Goal: Communication & Community: Answer question/provide support

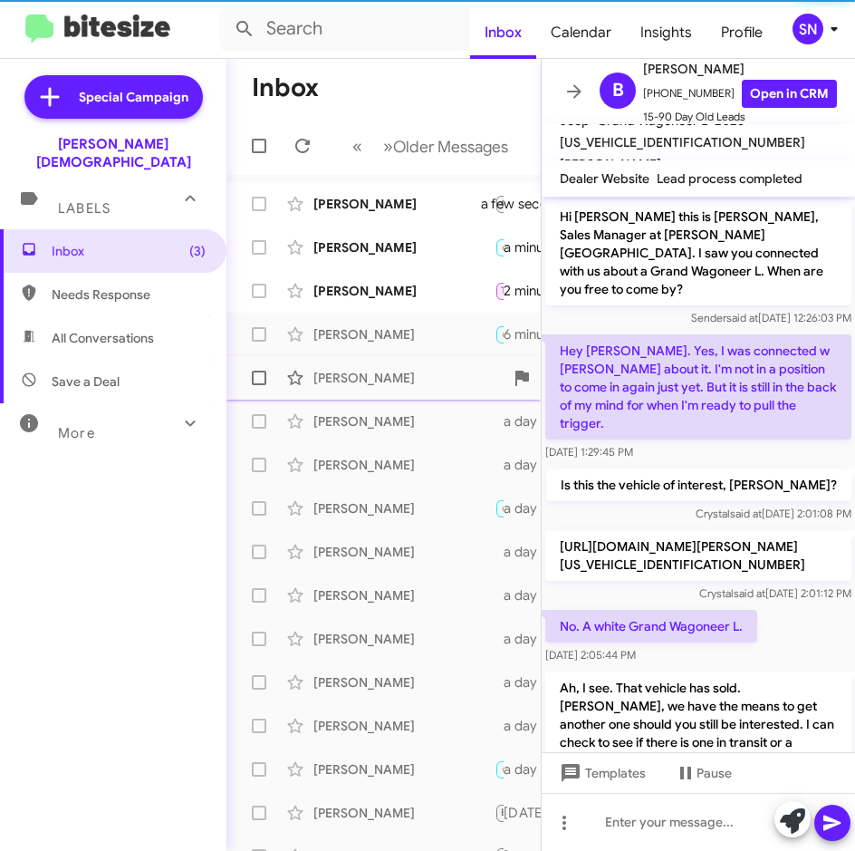
scroll to position [330, 0]
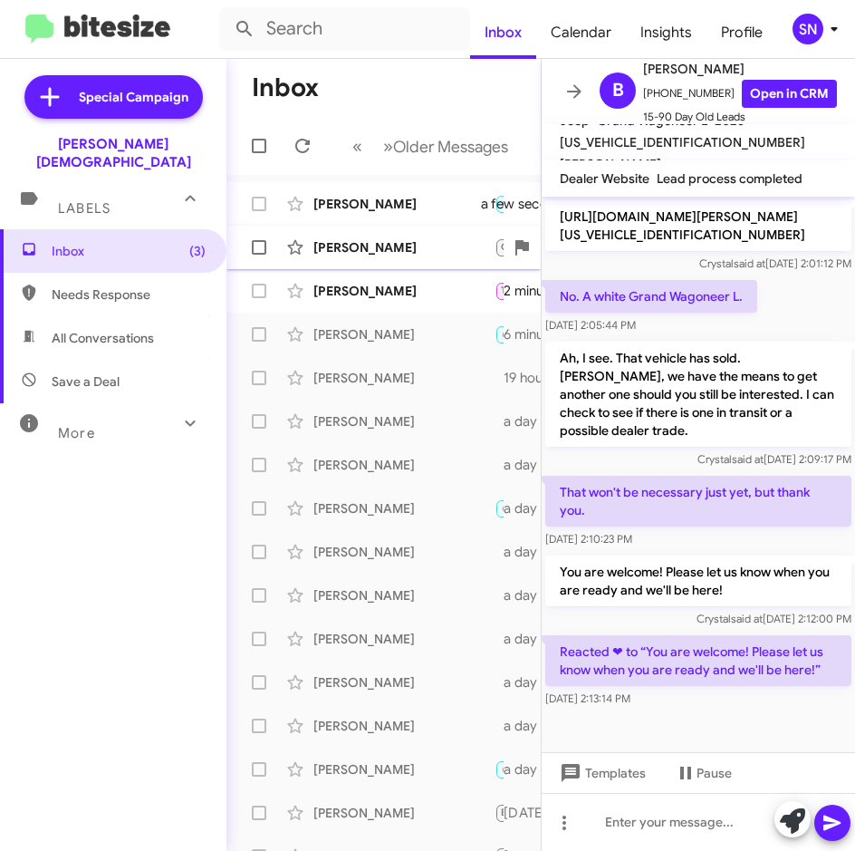
click at [340, 217] on div "[PERSON_NAME] 🔥 Hot Important CJDR Lead Needs Response Yes, y'all should have t…" at bounding box center [383, 204] width 285 height 36
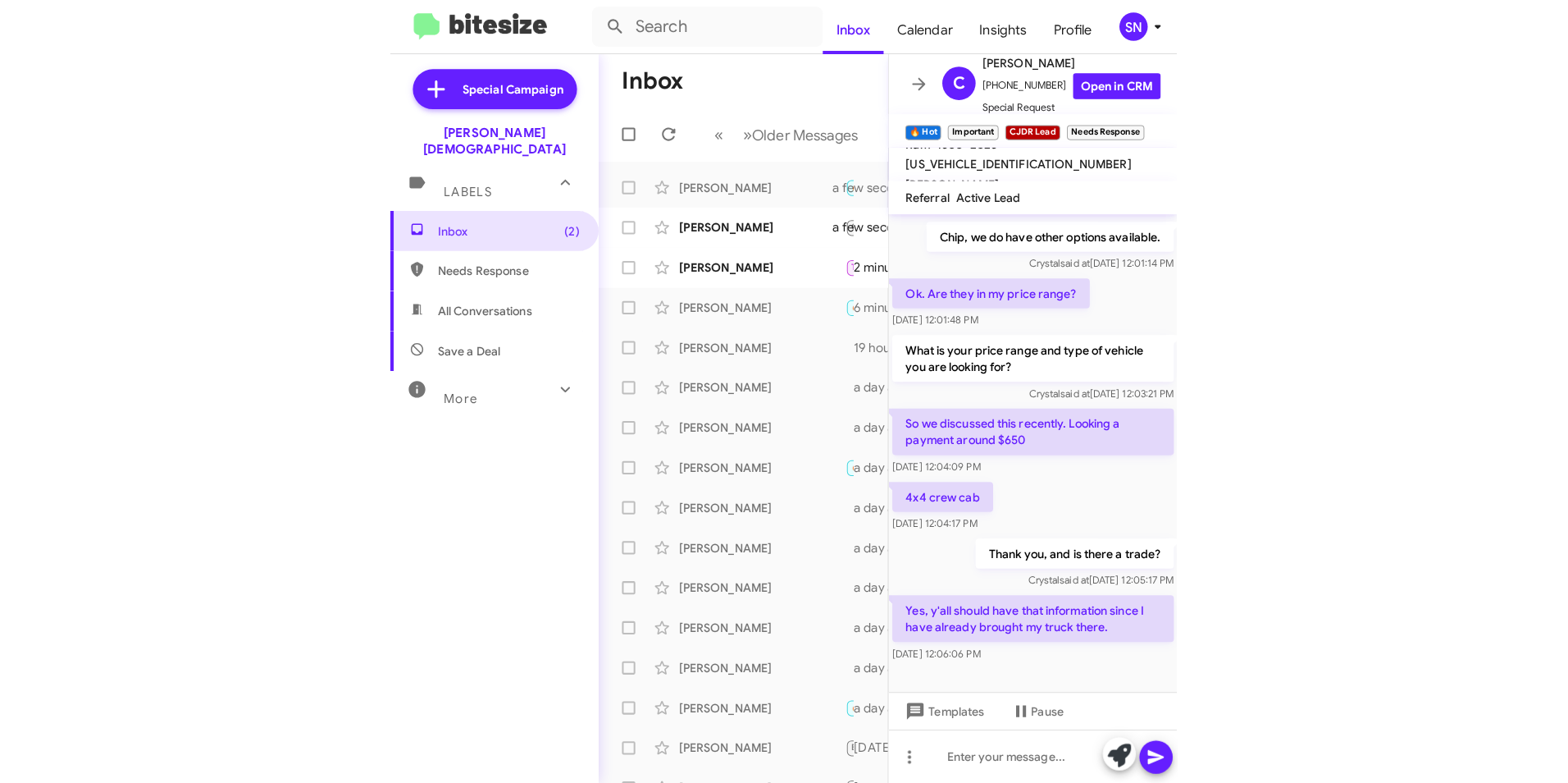
scroll to position [1858, 0]
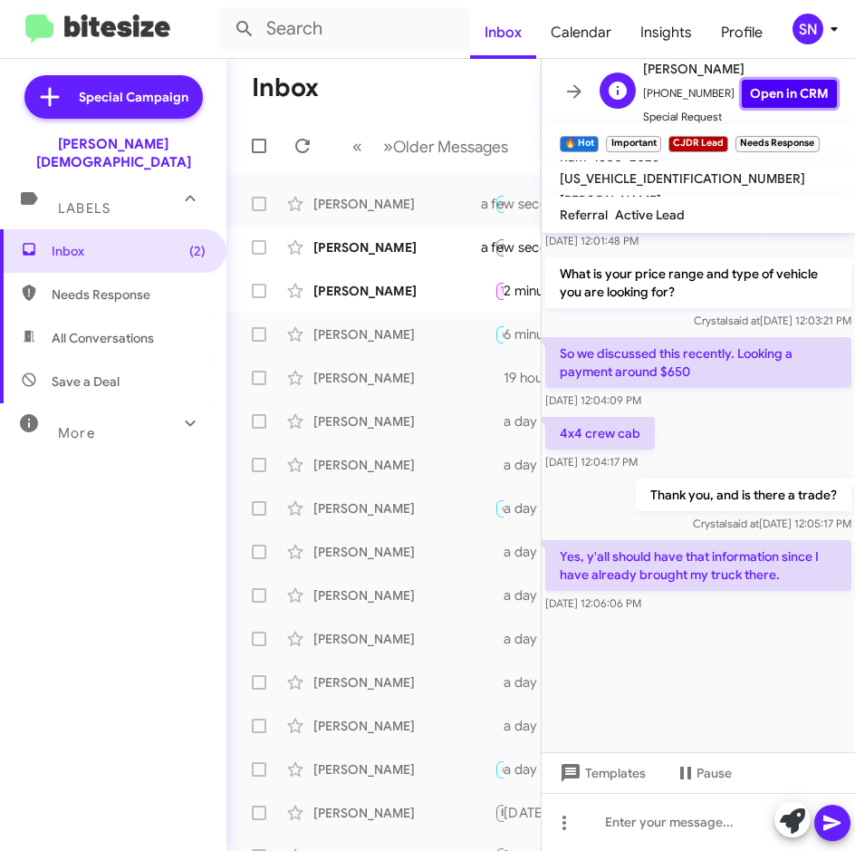
click at [776, 86] on link "Open in CRM" at bounding box center [789, 94] width 95 height 28
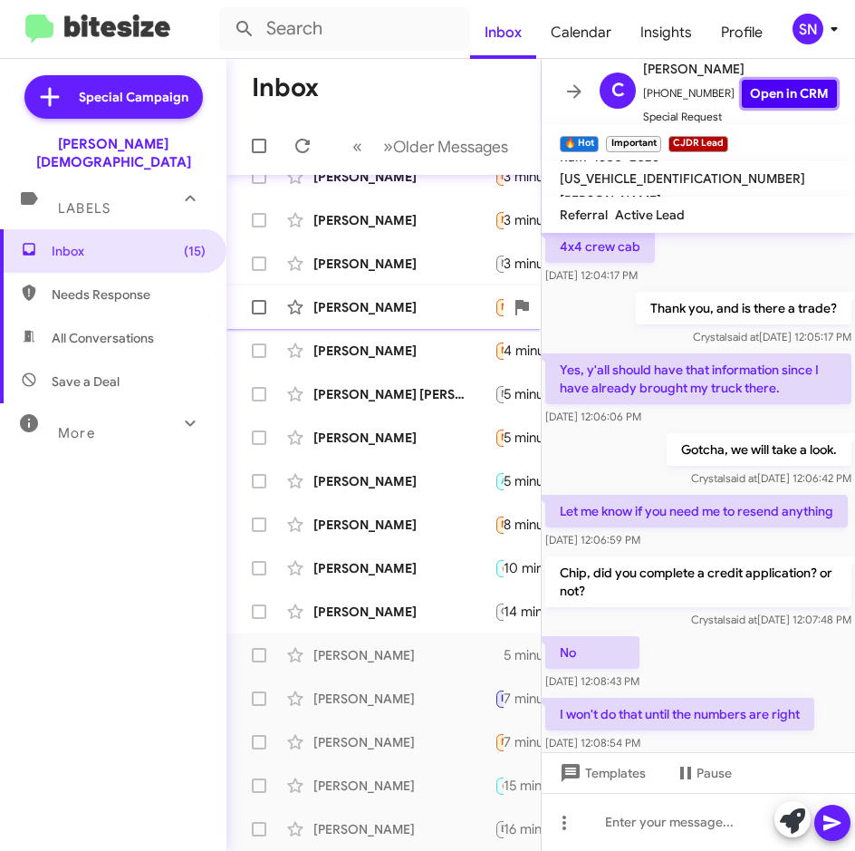
scroll to position [0, 0]
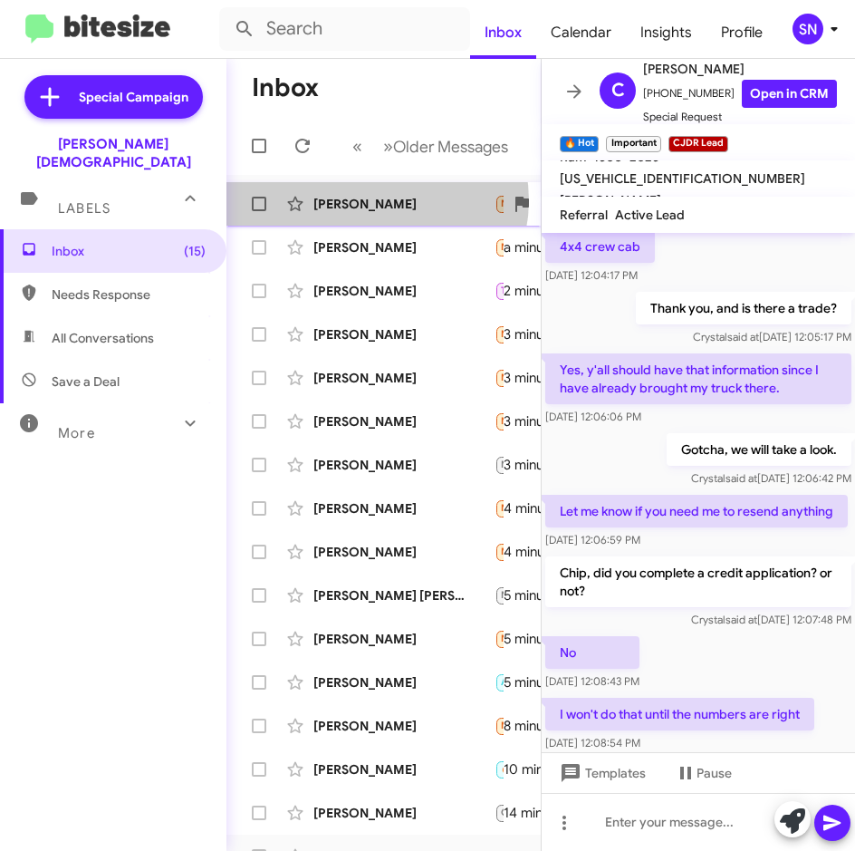
click at [376, 200] on div "[PERSON_NAME]" at bounding box center [404, 204] width 181 height 18
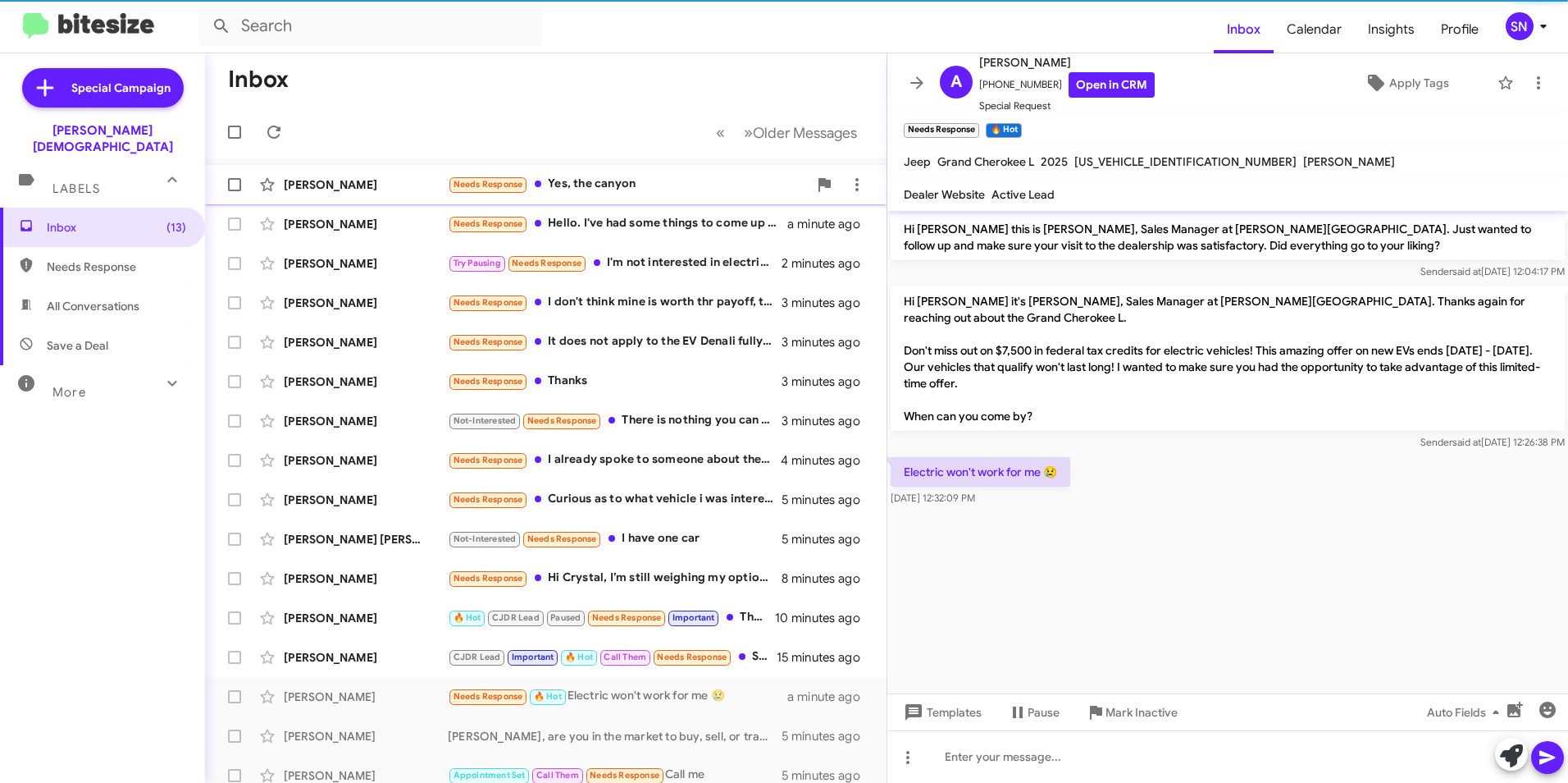
click at [363, 191] on div "[PERSON_NAME]" at bounding box center [366, 185] width 164 height 16
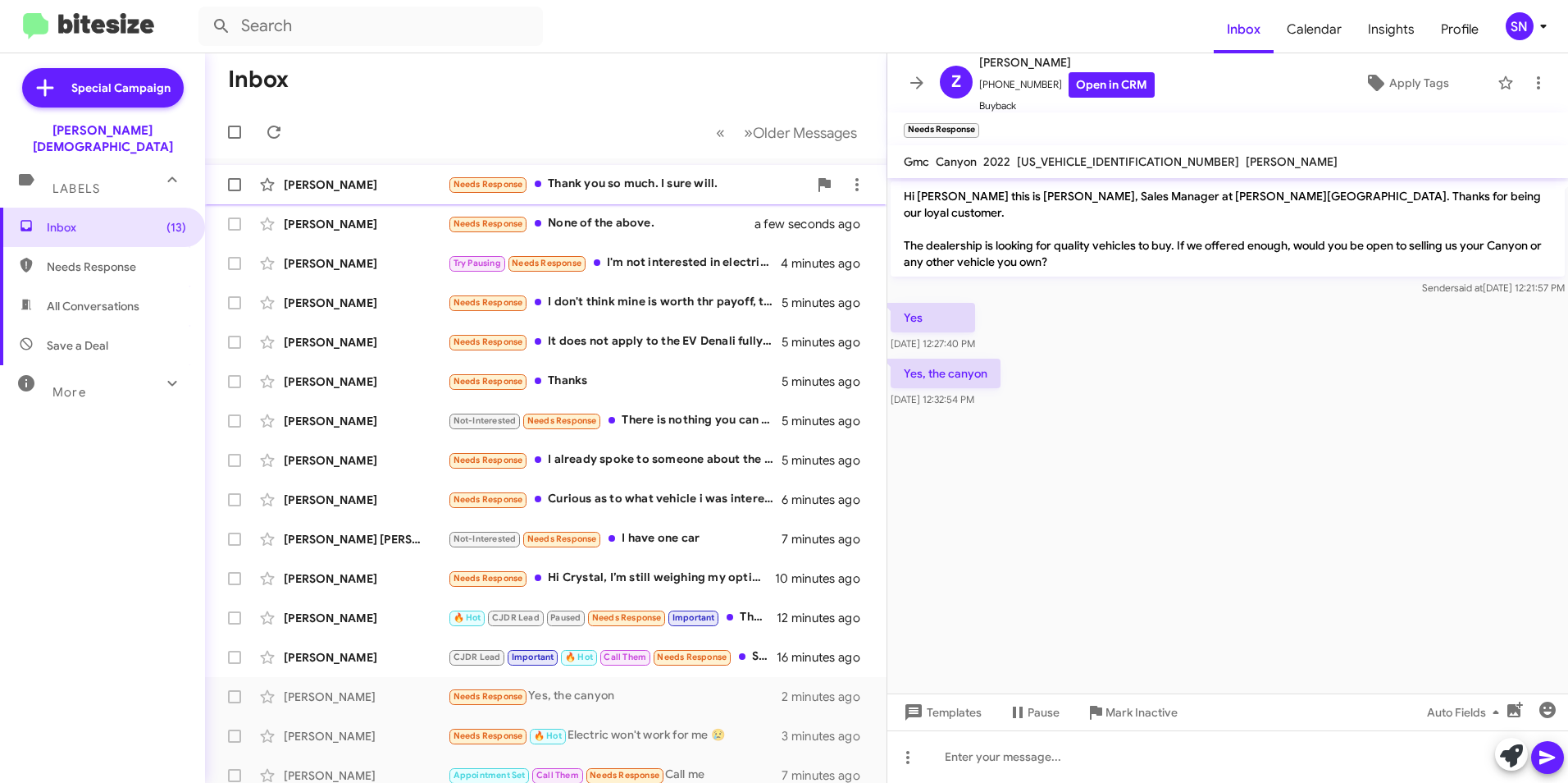
click at [651, 192] on div "Needs Response Thank you so much. I sure will." at bounding box center [628, 184] width 360 height 19
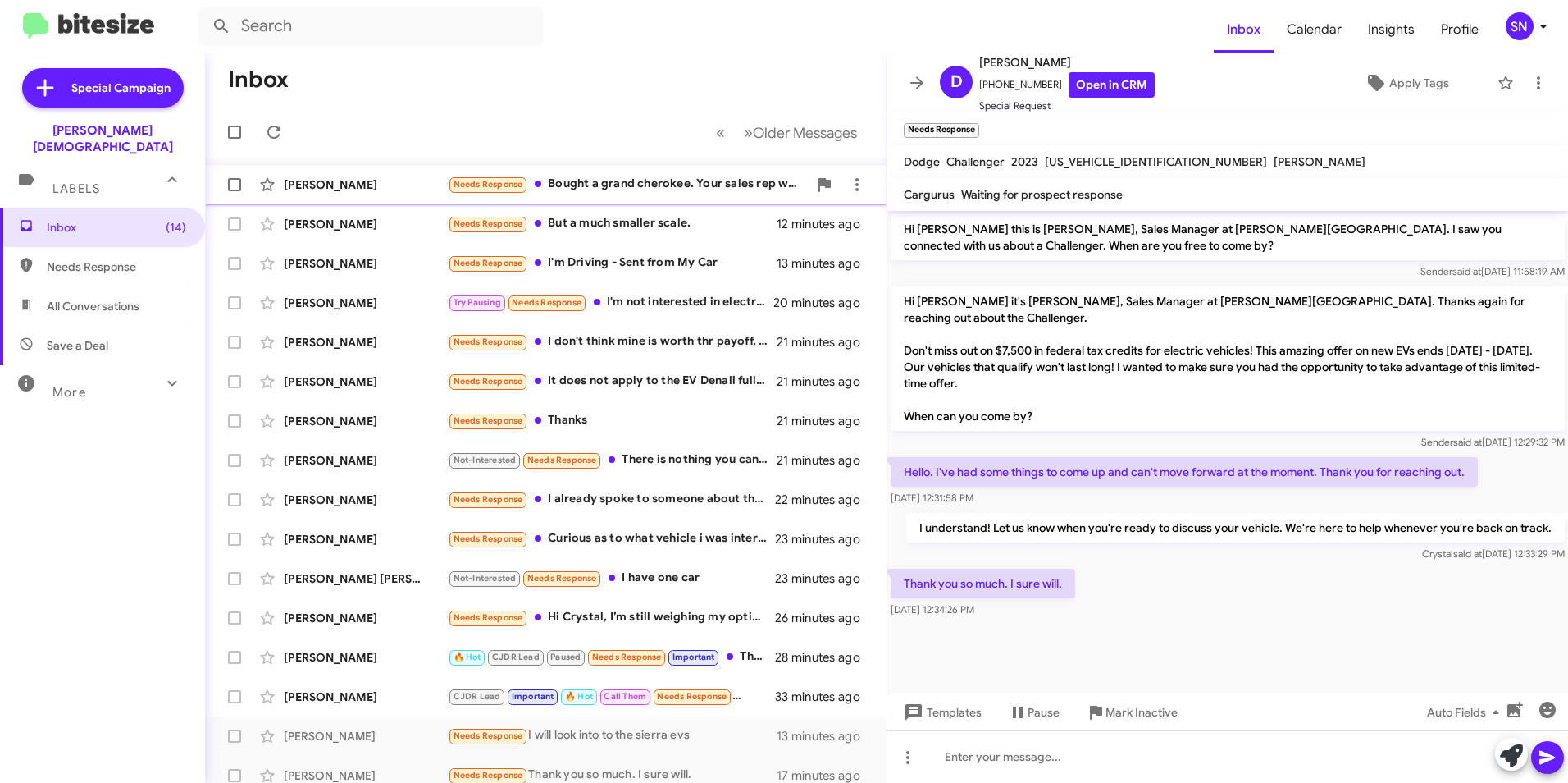
click at [659, 186] on div "Needs Response Bought a grand cherokee. Your sales rep wouldnt budge on $65k" at bounding box center [628, 184] width 360 height 19
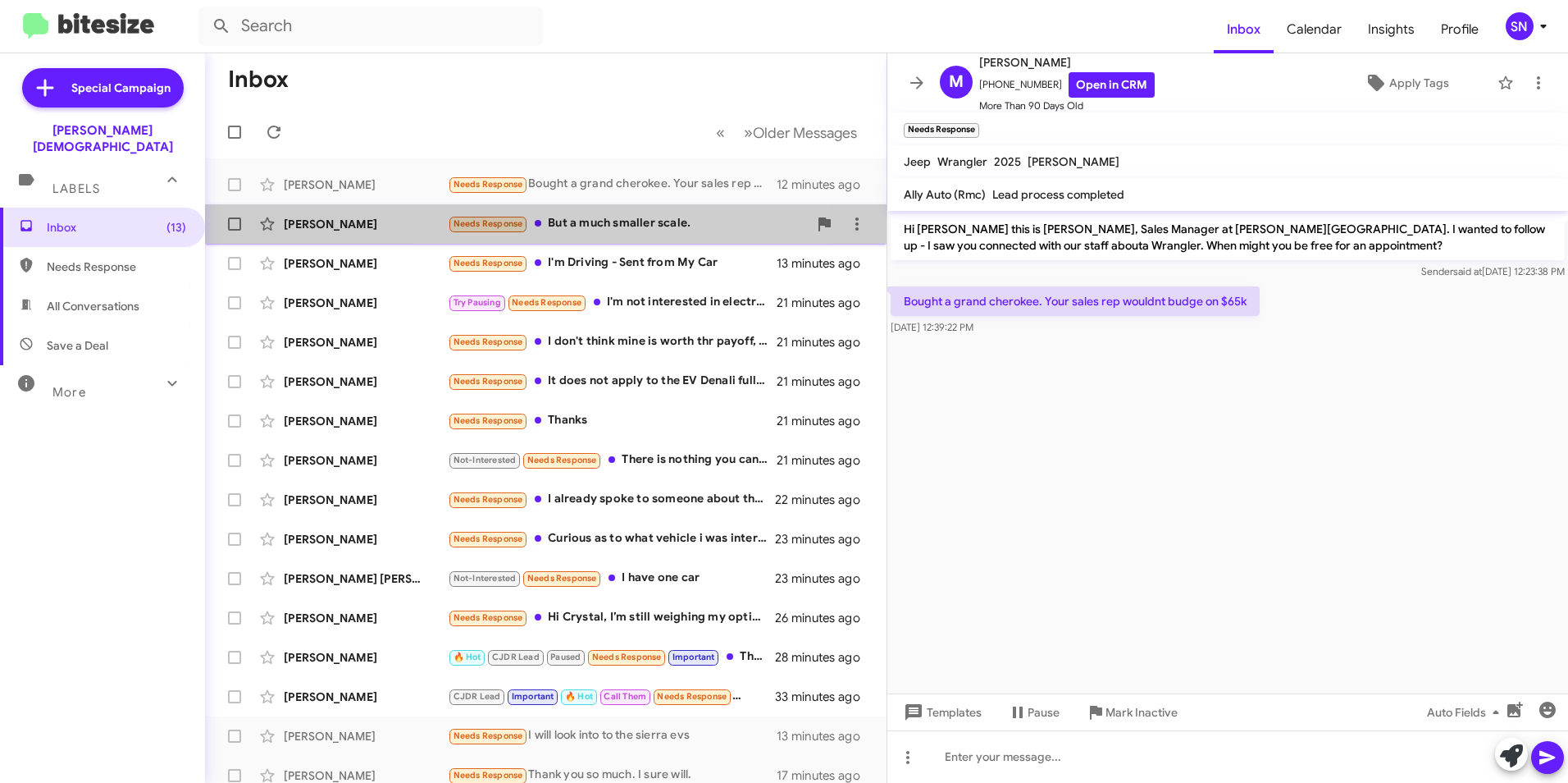
click at [630, 227] on div "Needs Response But a much smaller scale." at bounding box center [628, 224] width 360 height 19
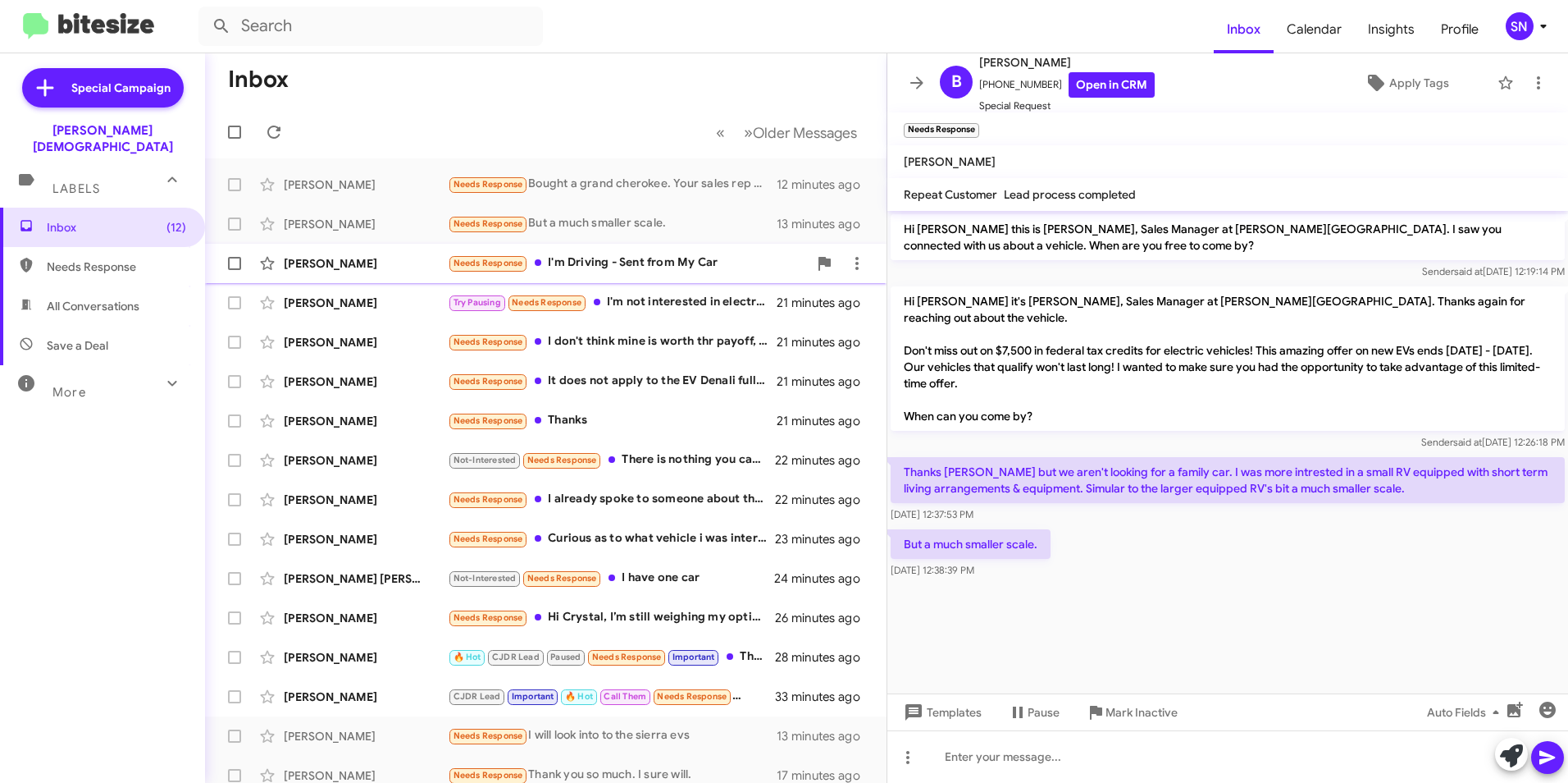
click at [622, 262] on div "Needs Response I'm Driving - Sent from My Car" at bounding box center [628, 263] width 360 height 19
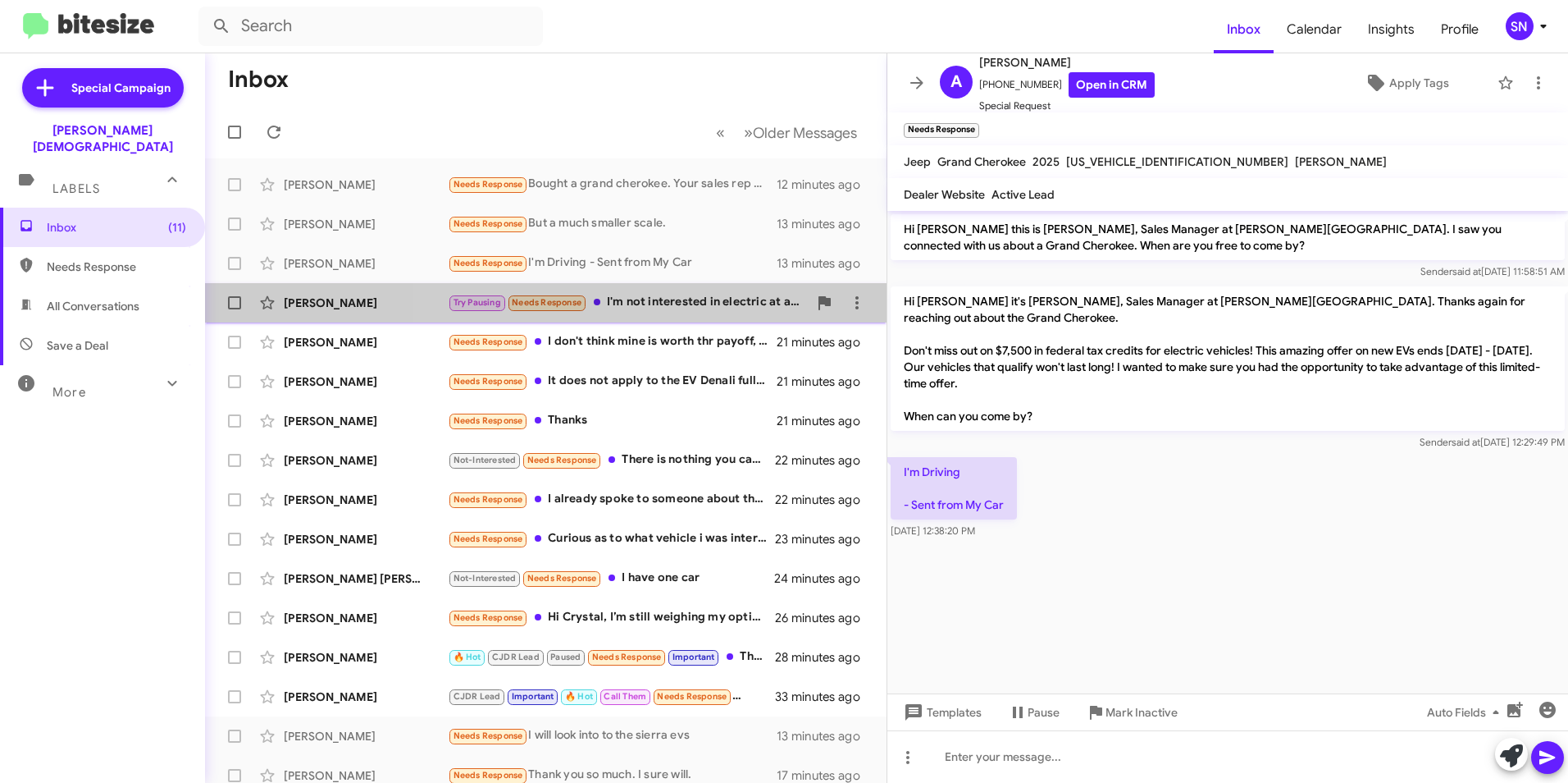
click at [622, 304] on div "Try Pausing Needs Response I'm not interested in electric at all. When I'm read…" at bounding box center [628, 302] width 360 height 19
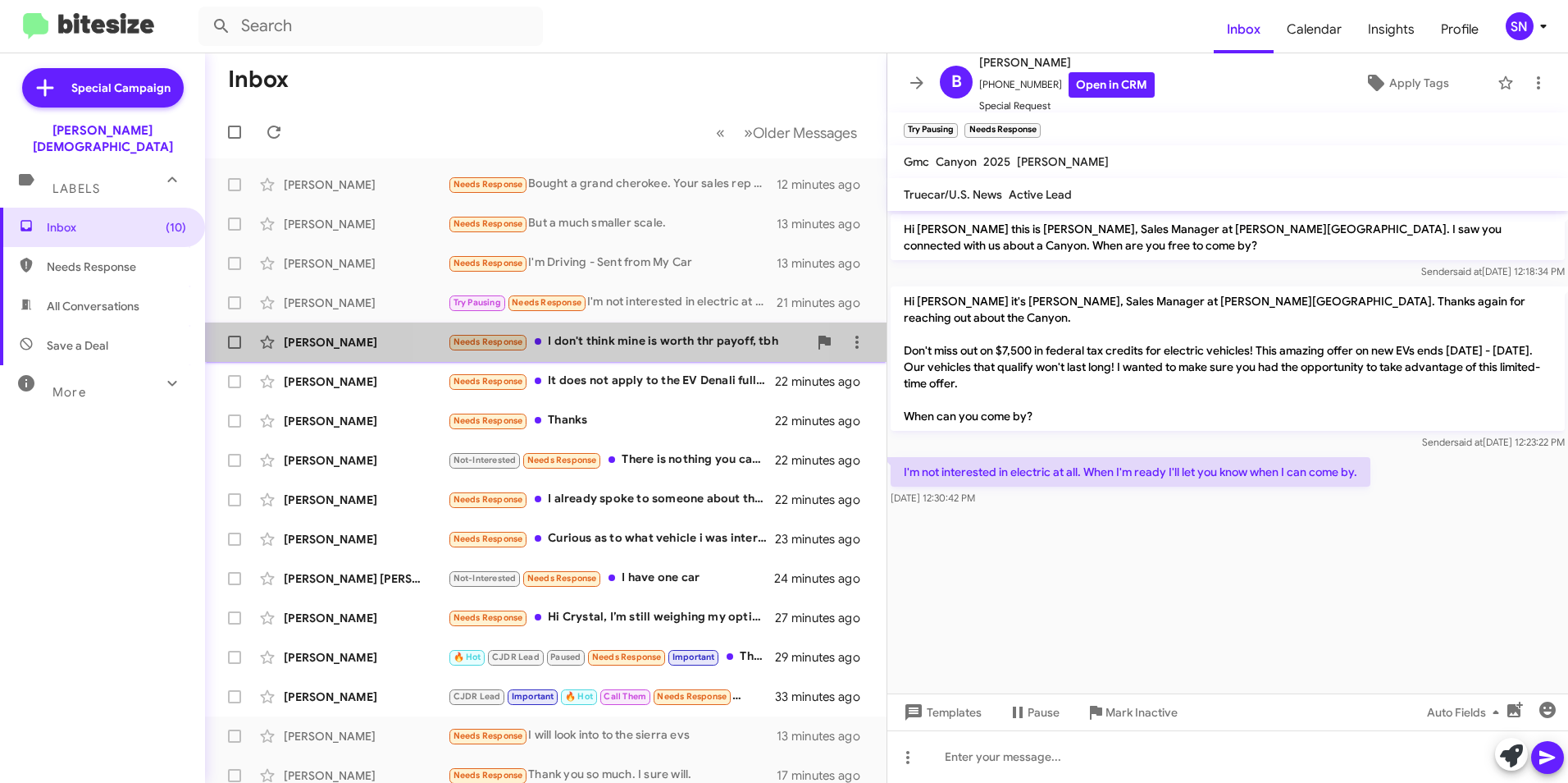
click at [613, 328] on div "[PERSON_NAME] Needs Response I don't think mine is worth thr payoff, tbh 21 min…" at bounding box center [546, 342] width 655 height 33
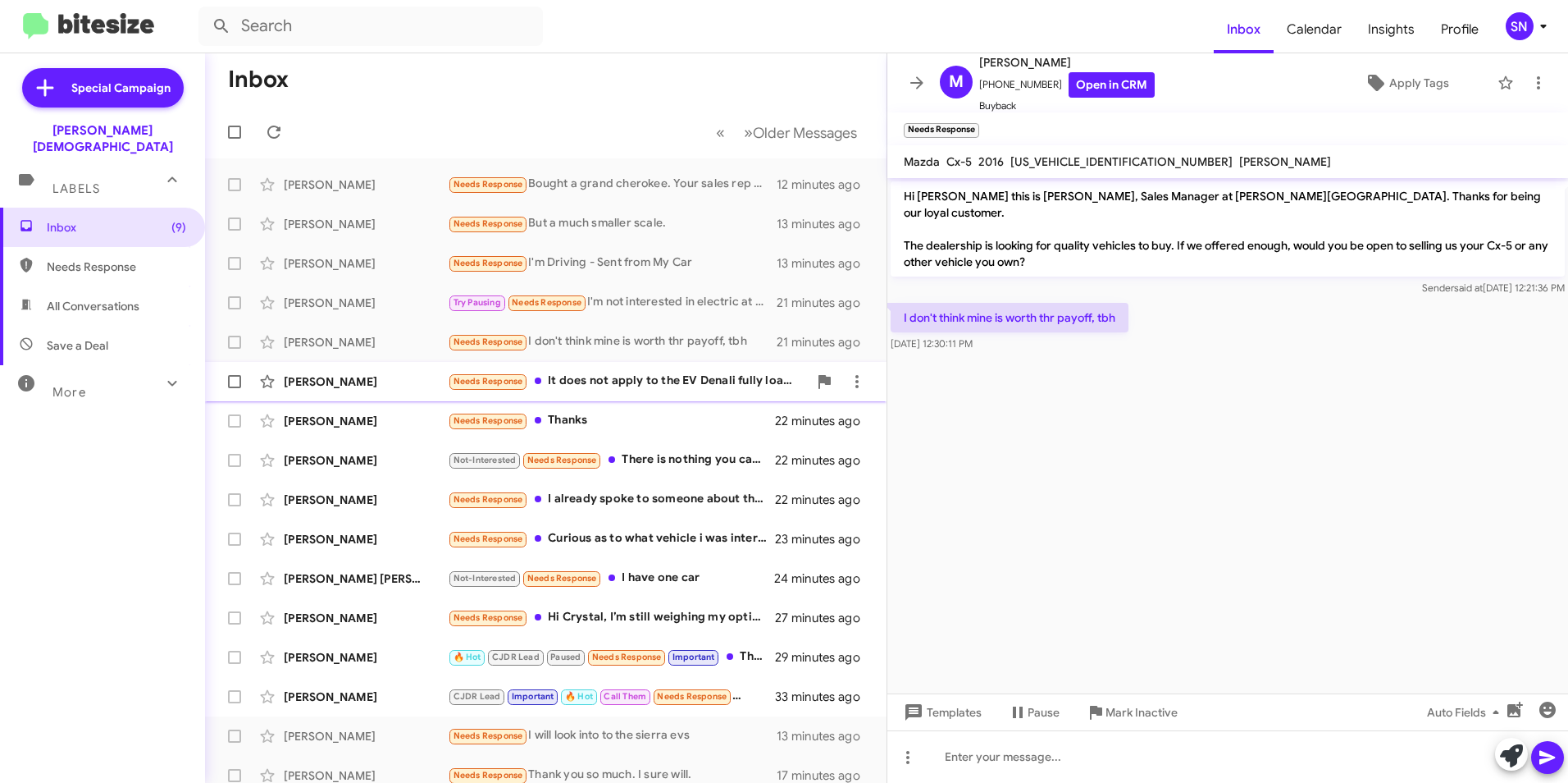
click at [599, 377] on div "Needs Response It does not apply to the EV Denali fully loaded. Thank you." at bounding box center [628, 381] width 360 height 19
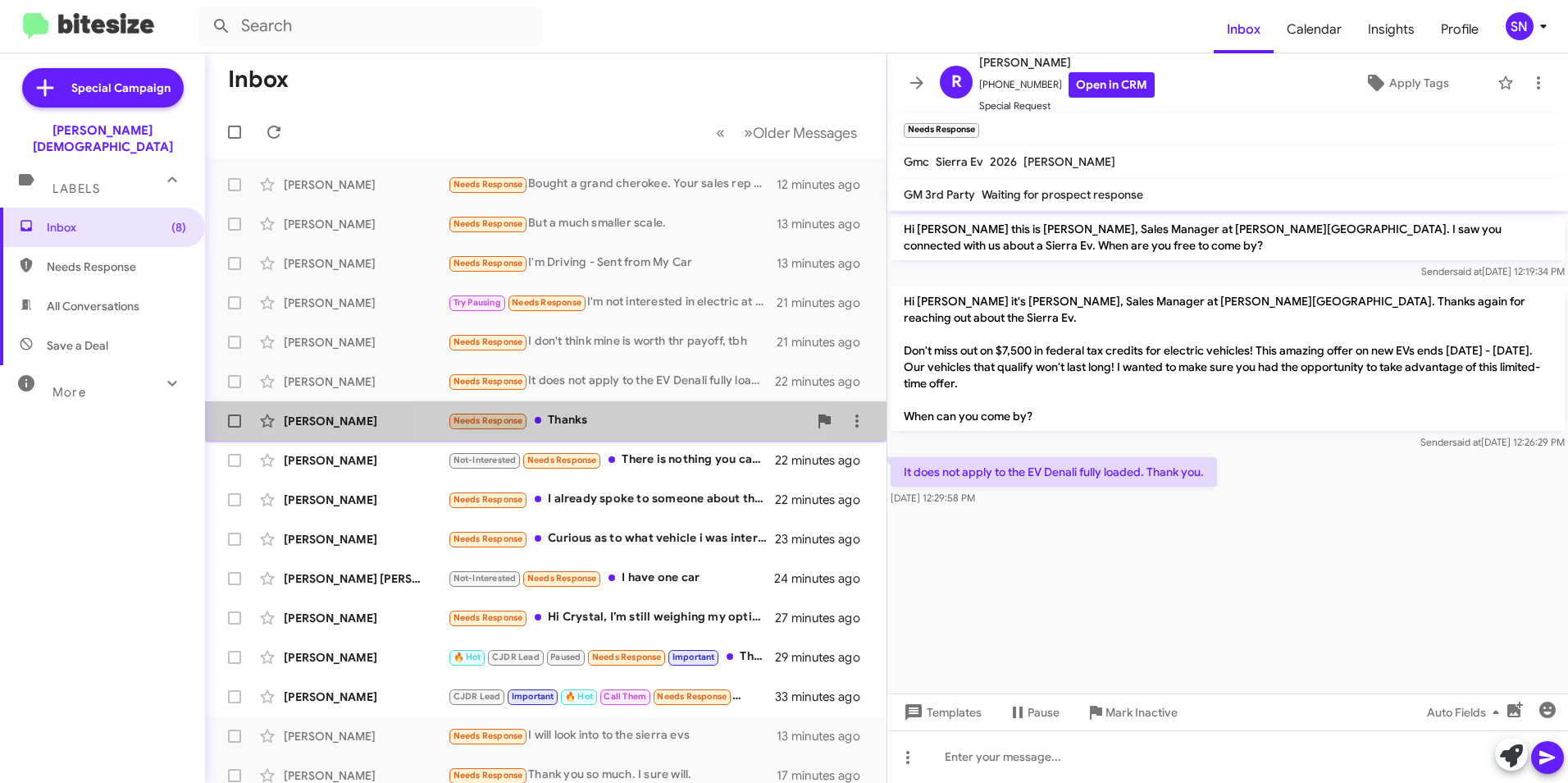
click at [603, 425] on div "Needs Response Thanks" at bounding box center [628, 420] width 360 height 19
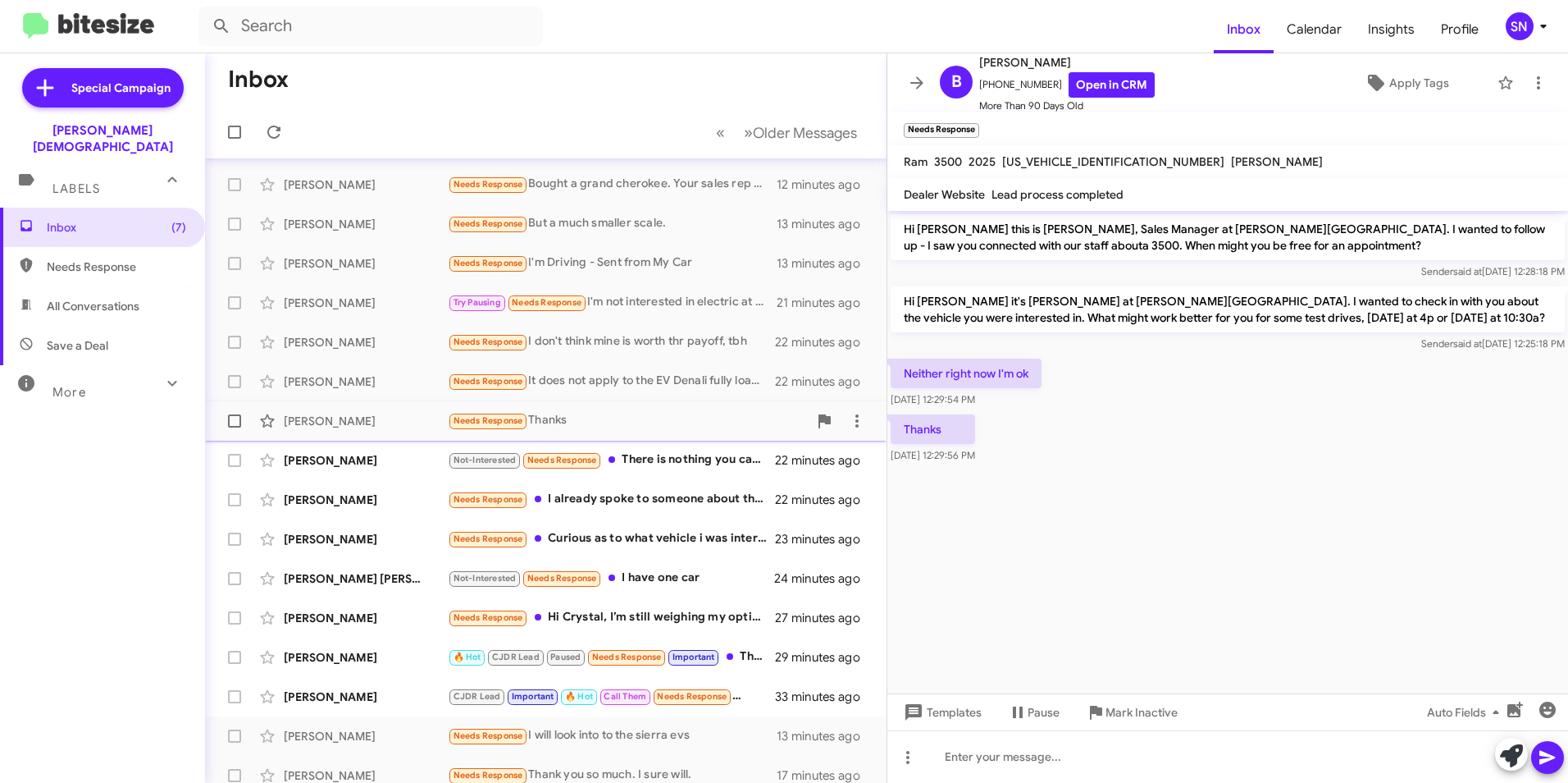
scroll to position [82, 0]
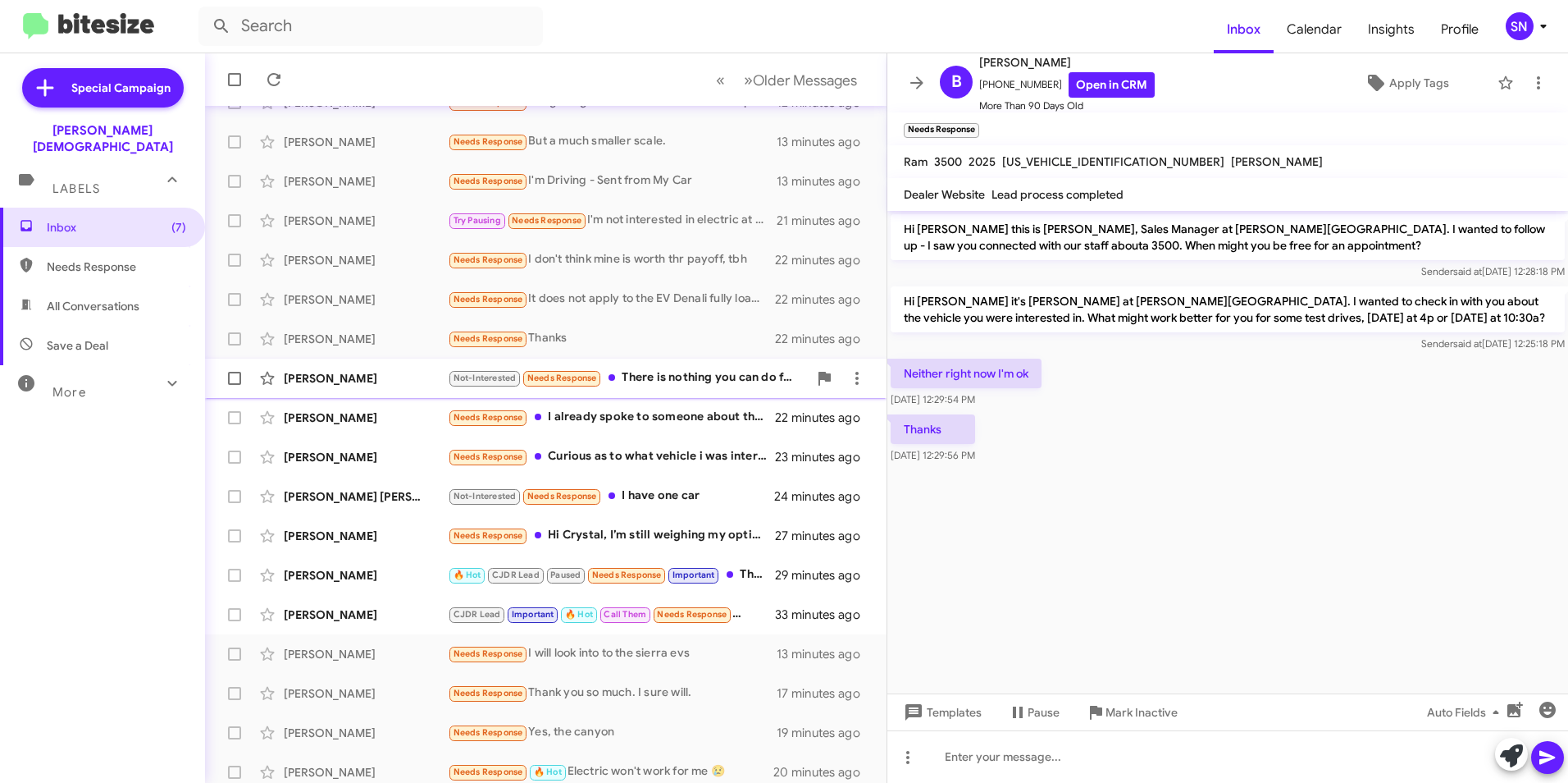
click at [641, 372] on div "Not-Interested Needs Response There is nothing you can do for my situation. I w…" at bounding box center [628, 377] width 360 height 19
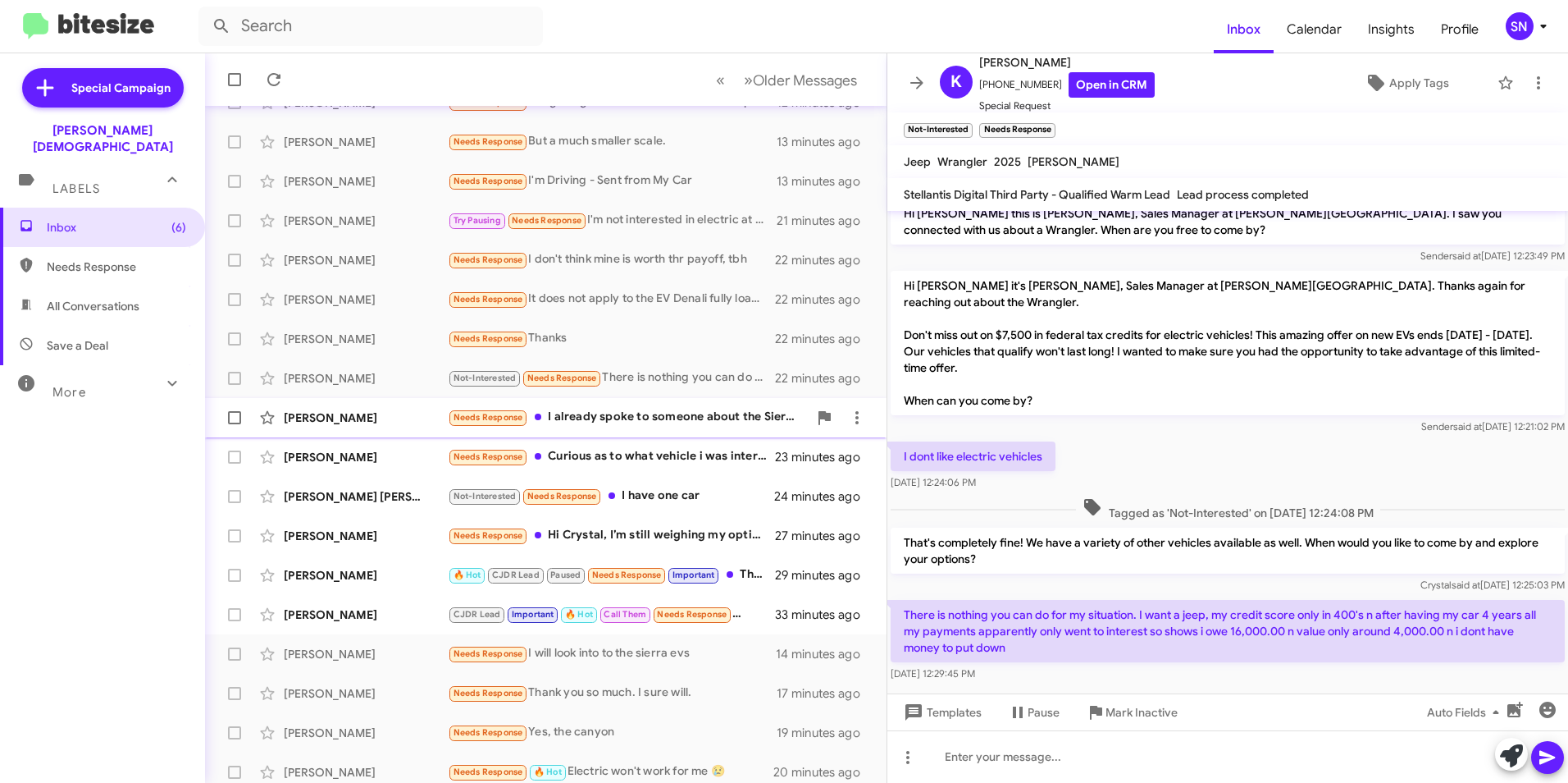
click at [631, 415] on div "Needs Response I already spoke to someone about the Sierra. Couldn't get the mo…" at bounding box center [628, 416] width 360 height 19
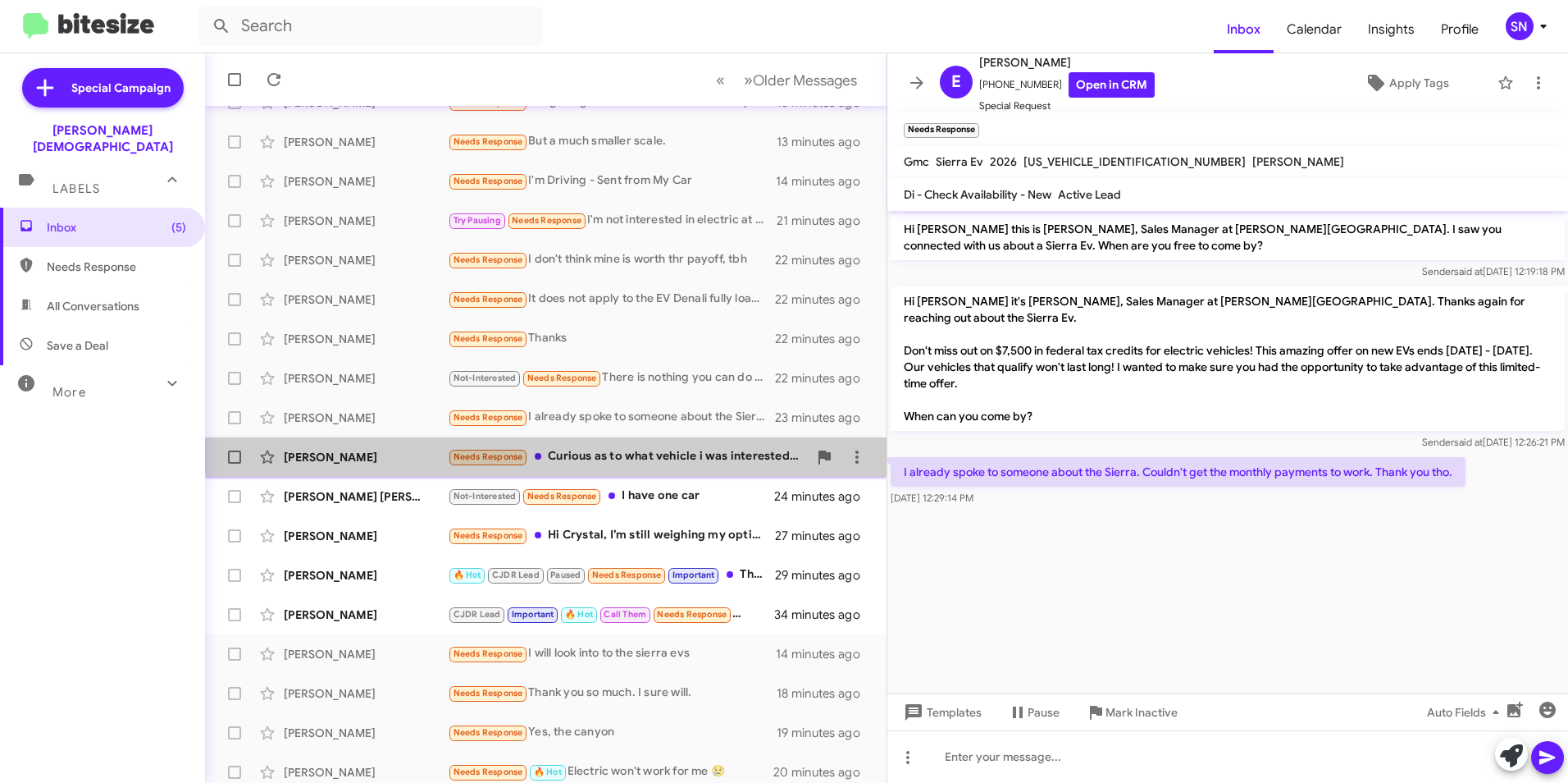
click at [593, 445] on div "[PERSON_NAME] Needs Response Curious as to what vehicle i was interested in? 24…" at bounding box center [546, 457] width 655 height 33
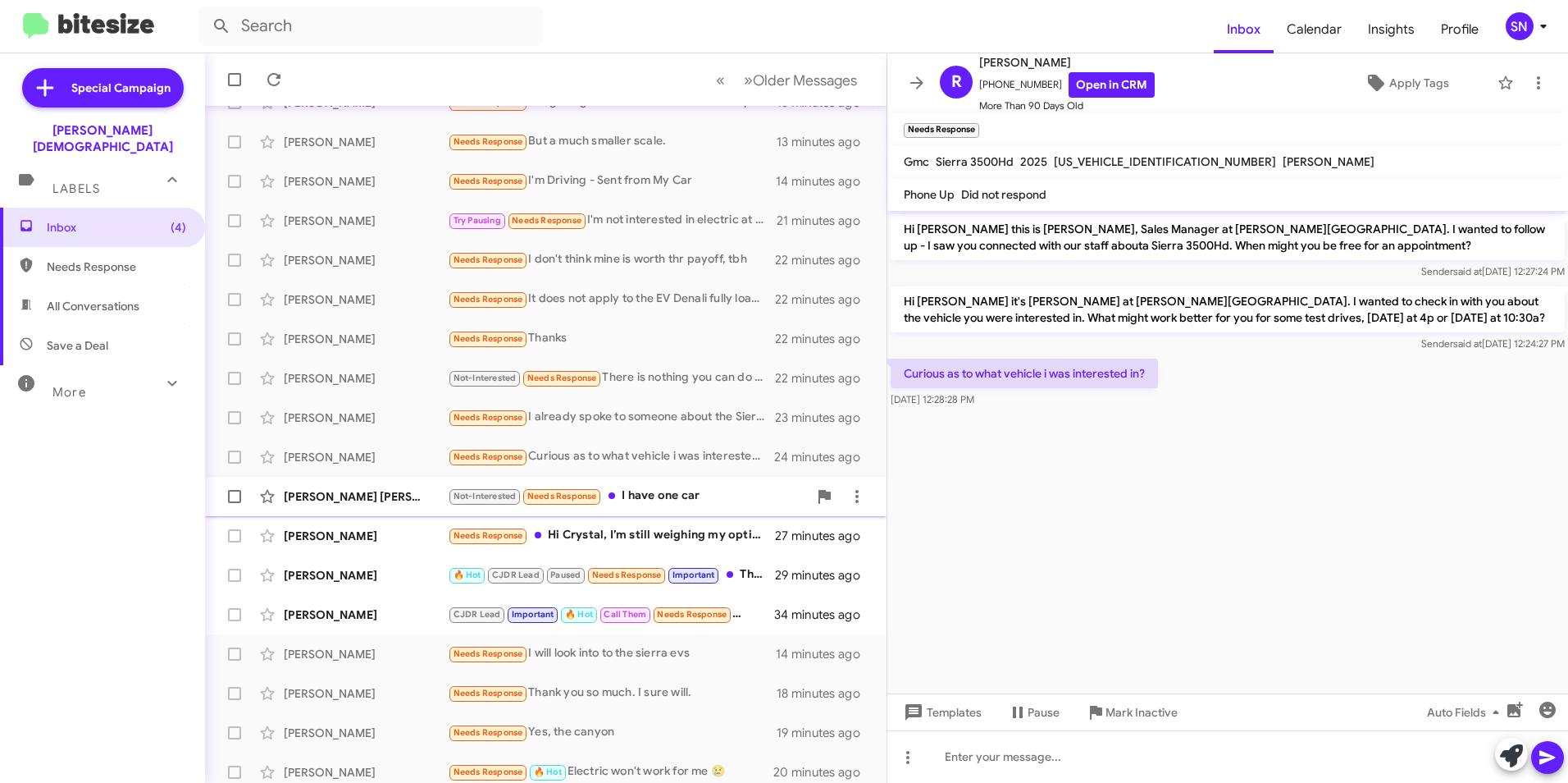
click at [613, 499] on span at bounding box center [611, 495] width 6 height 6
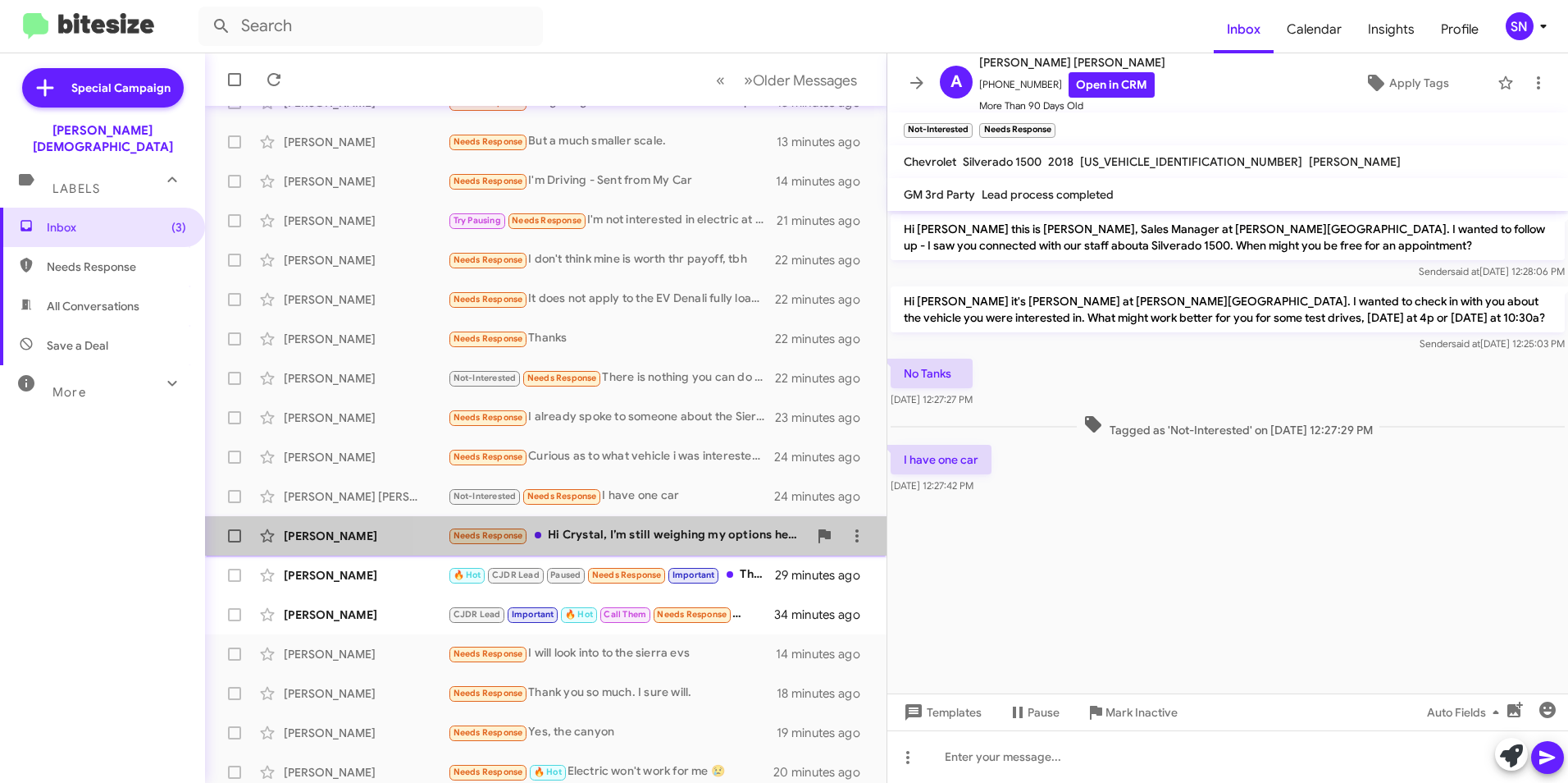
click at [616, 530] on div "Needs Response Hi Crystal, I’m still weighing my options here. I’m considering …" at bounding box center [628, 535] width 360 height 19
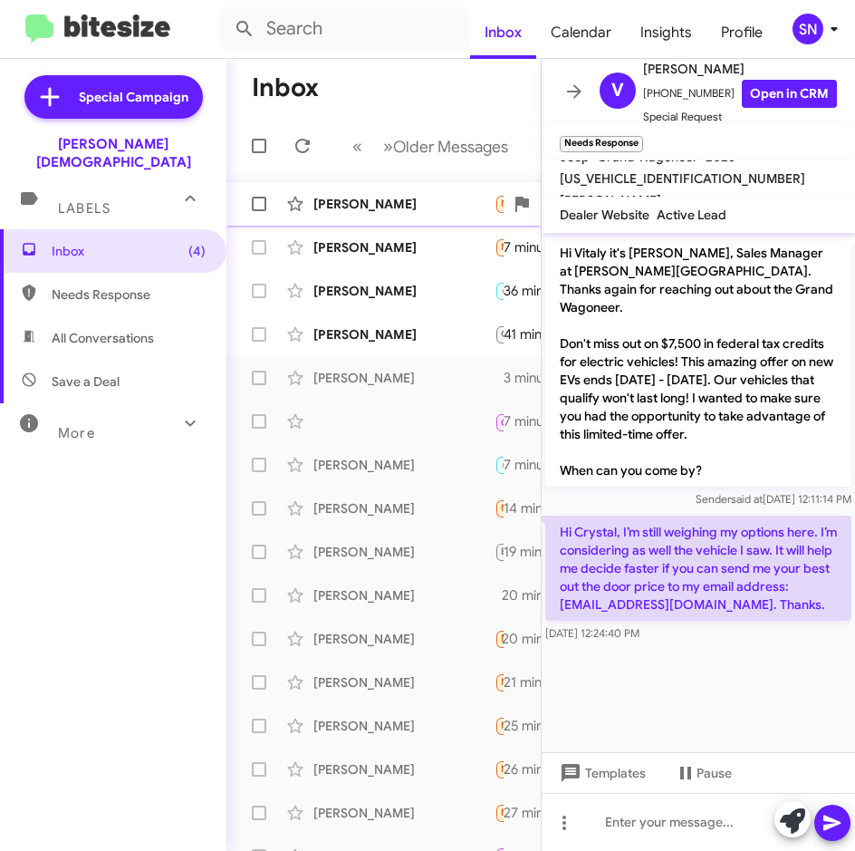
click at [362, 209] on div "[PERSON_NAME]" at bounding box center [404, 204] width 181 height 18
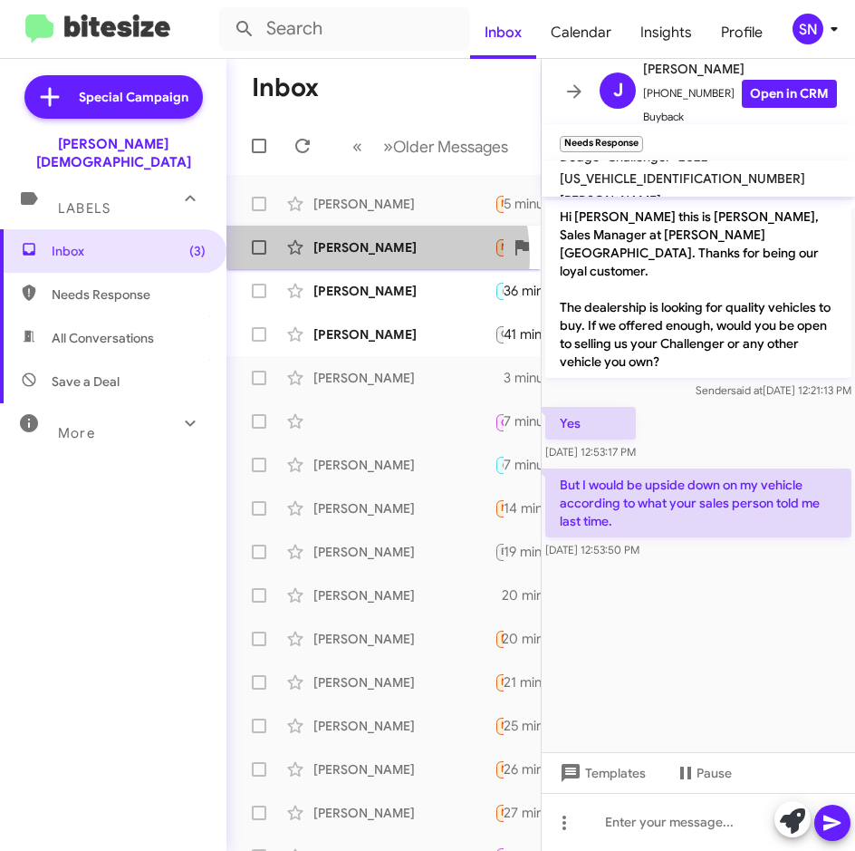
click at [357, 256] on div "[PERSON_NAME] Needs Response Do you know [PERSON_NAME] ? 7 minutes ago" at bounding box center [383, 247] width 285 height 36
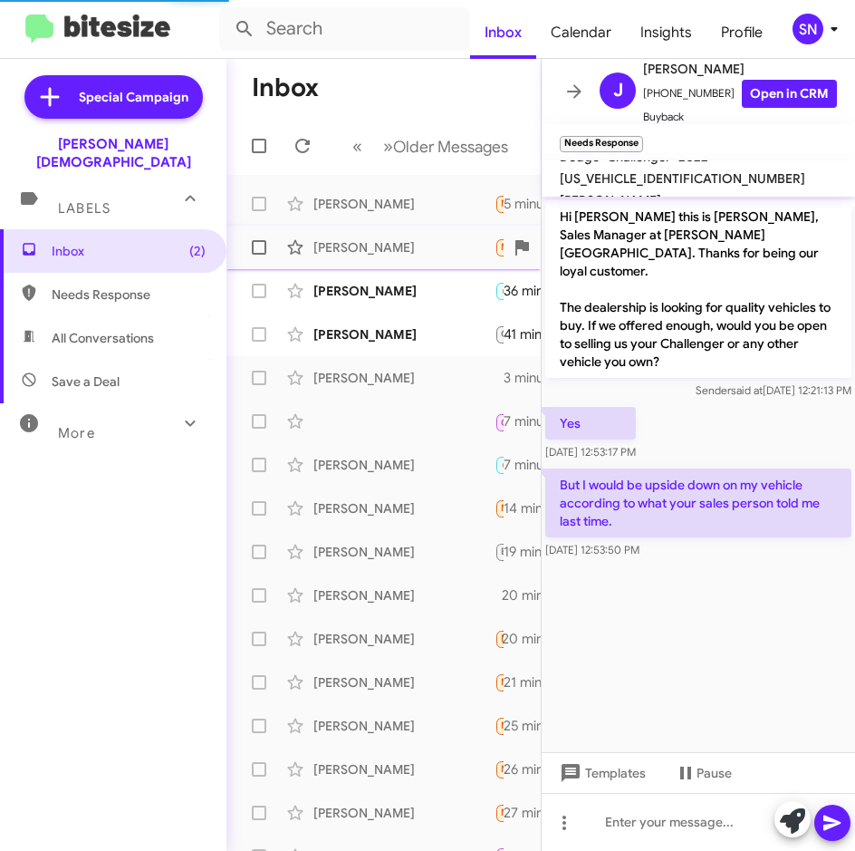
scroll to position [138, 0]
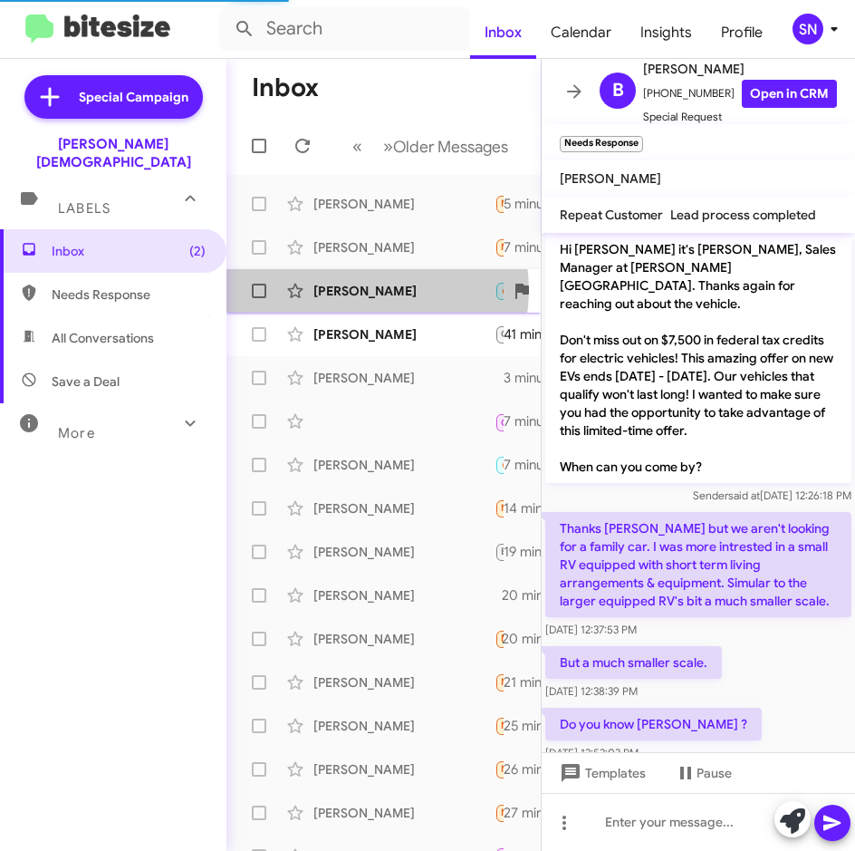
click at [364, 290] on div "[PERSON_NAME]" at bounding box center [404, 291] width 181 height 18
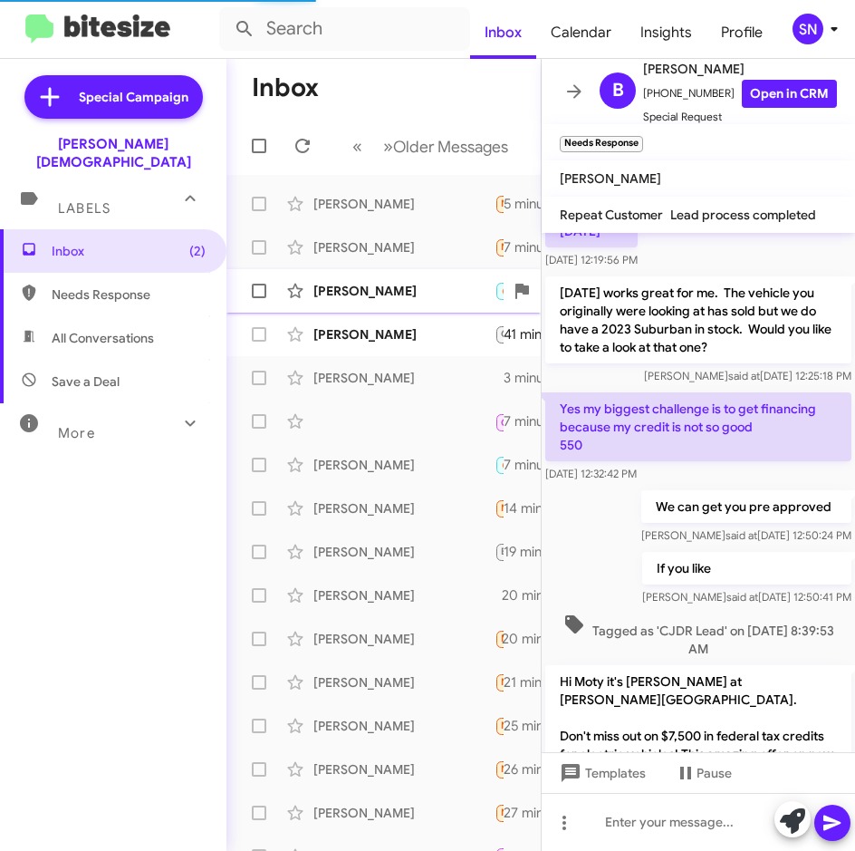
scroll to position [874, 0]
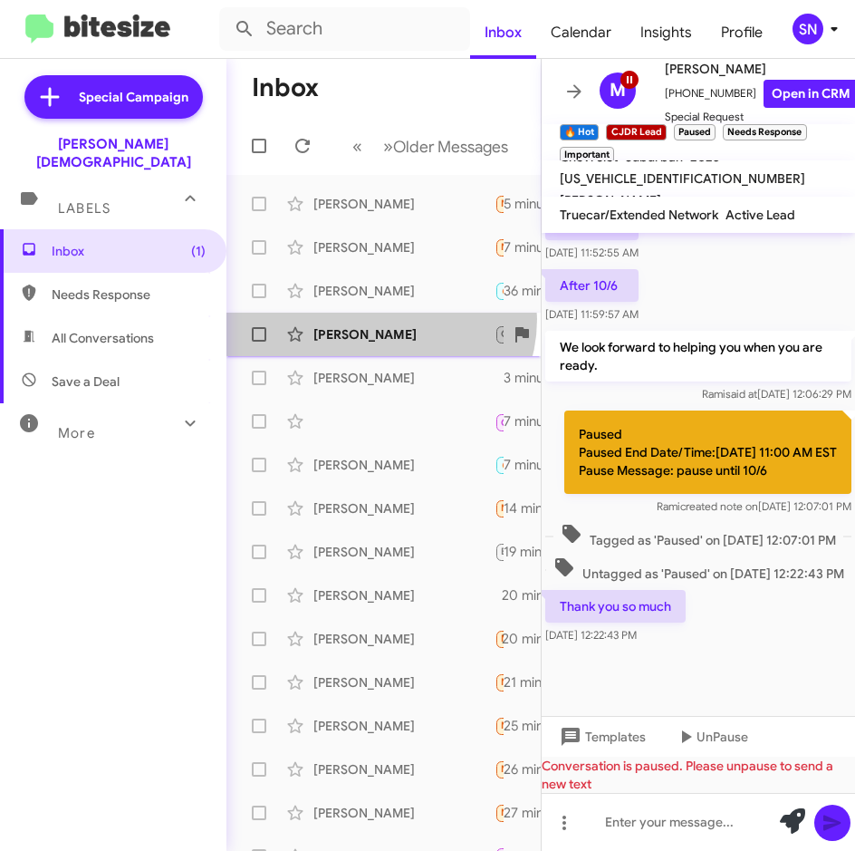
click at [380, 319] on div "[PERSON_NAME] CJDR Lead Important 🔥 Hot Call Them Needs Response Sounds good, t…" at bounding box center [383, 334] width 285 height 36
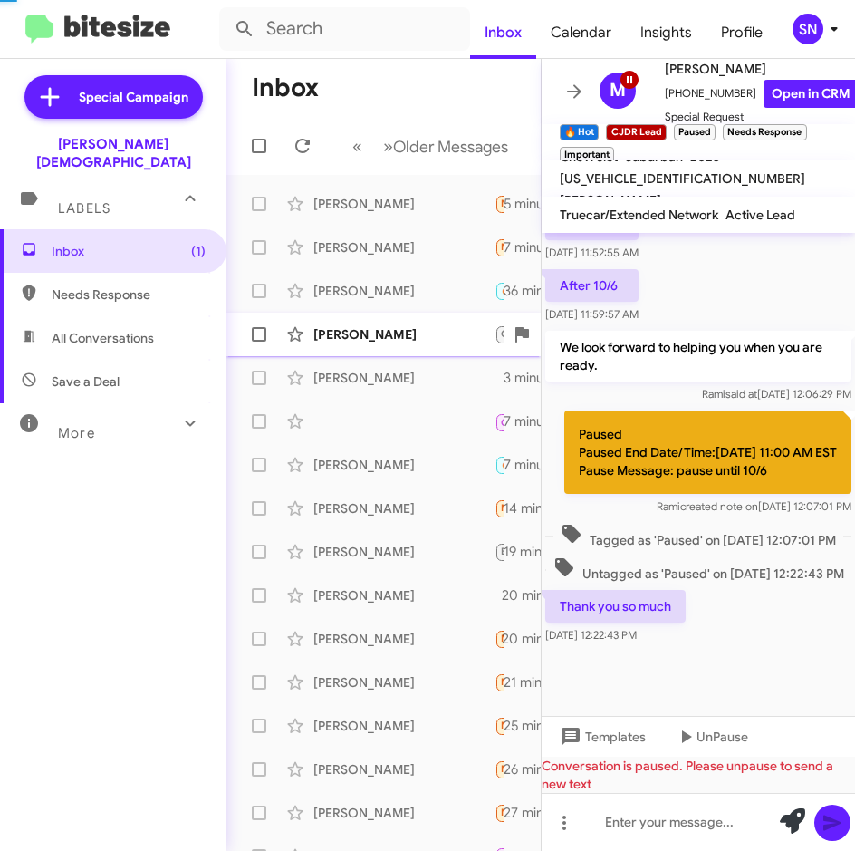
scroll to position [1238, 0]
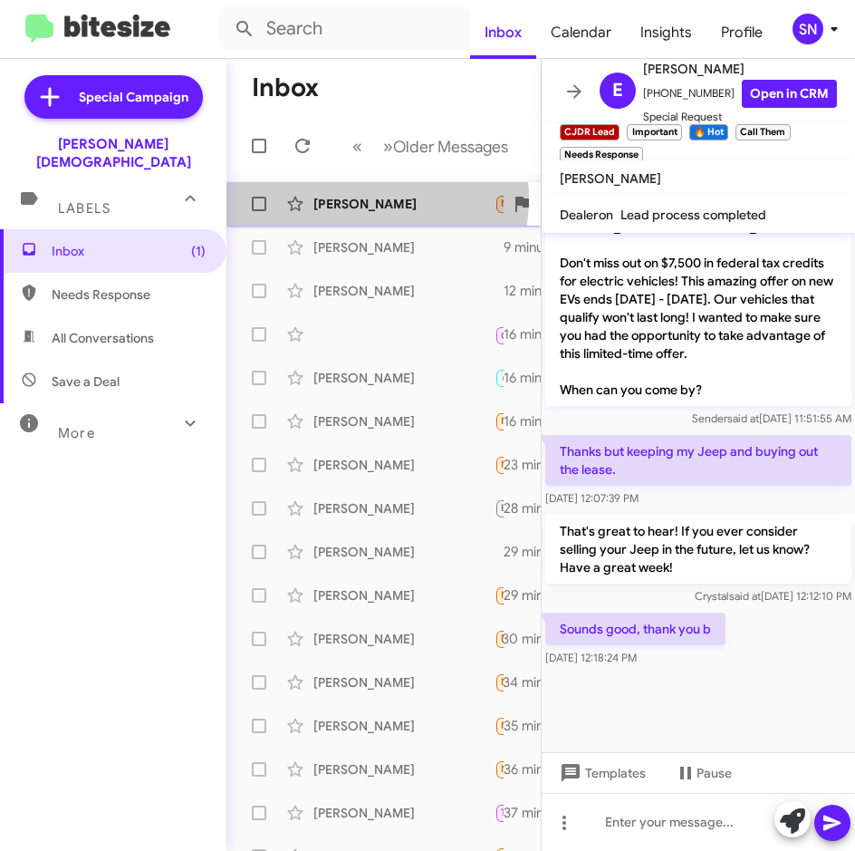
click at [355, 198] on div "[PERSON_NAME]" at bounding box center [404, 204] width 181 height 18
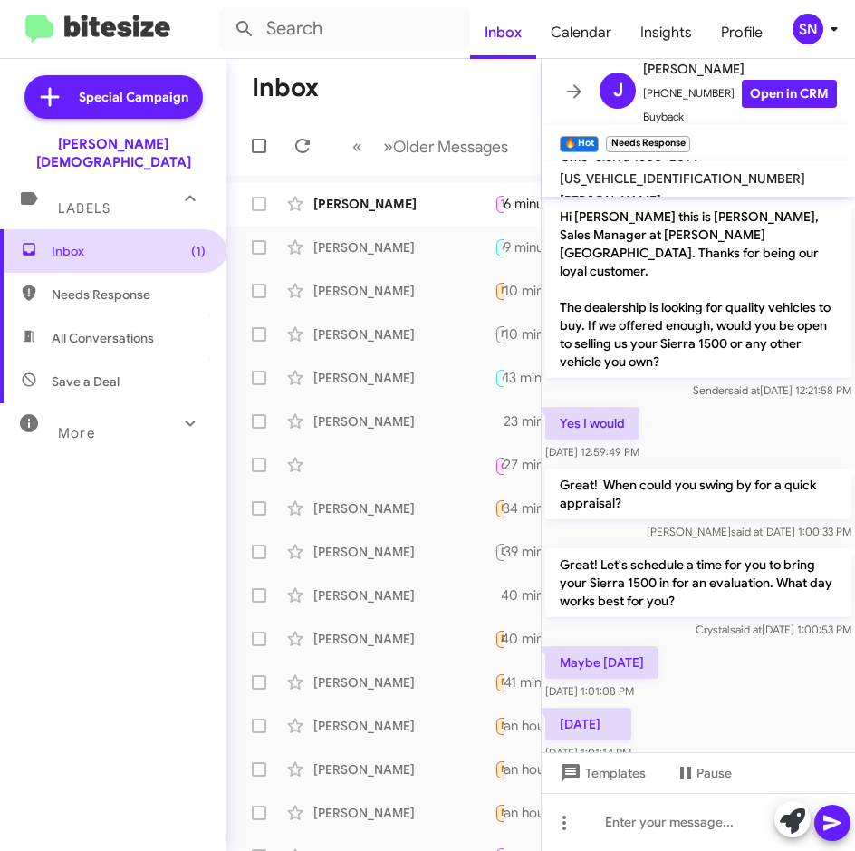
click at [101, 246] on span "Inbox (1)" at bounding box center [113, 250] width 227 height 43
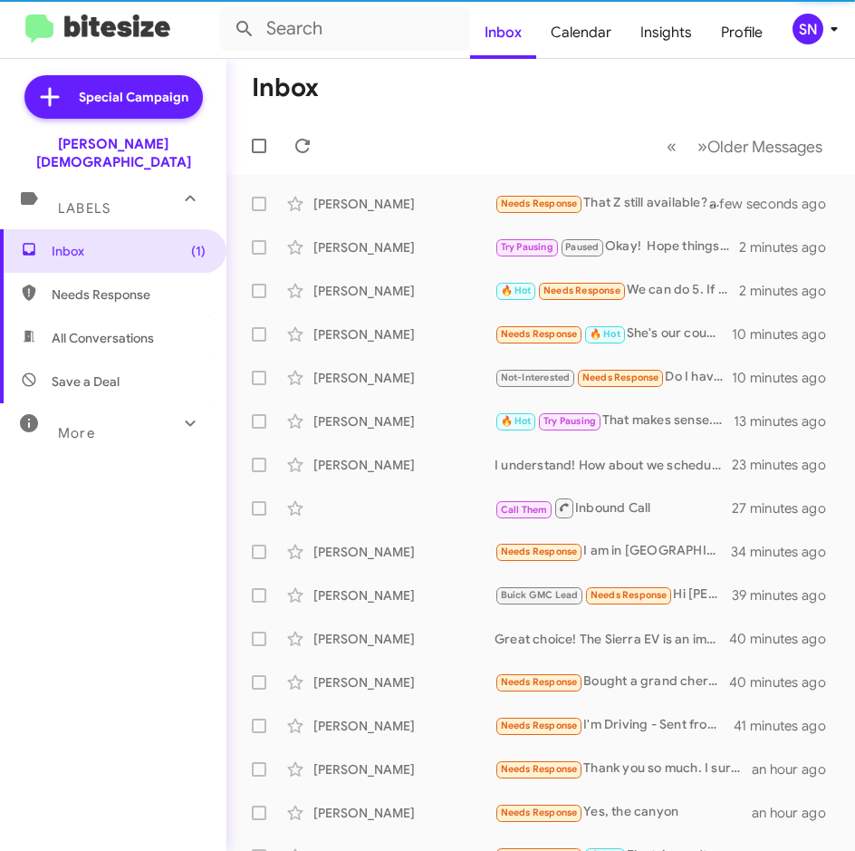
click at [118, 195] on div "Labels" at bounding box center [94, 201] width 161 height 34
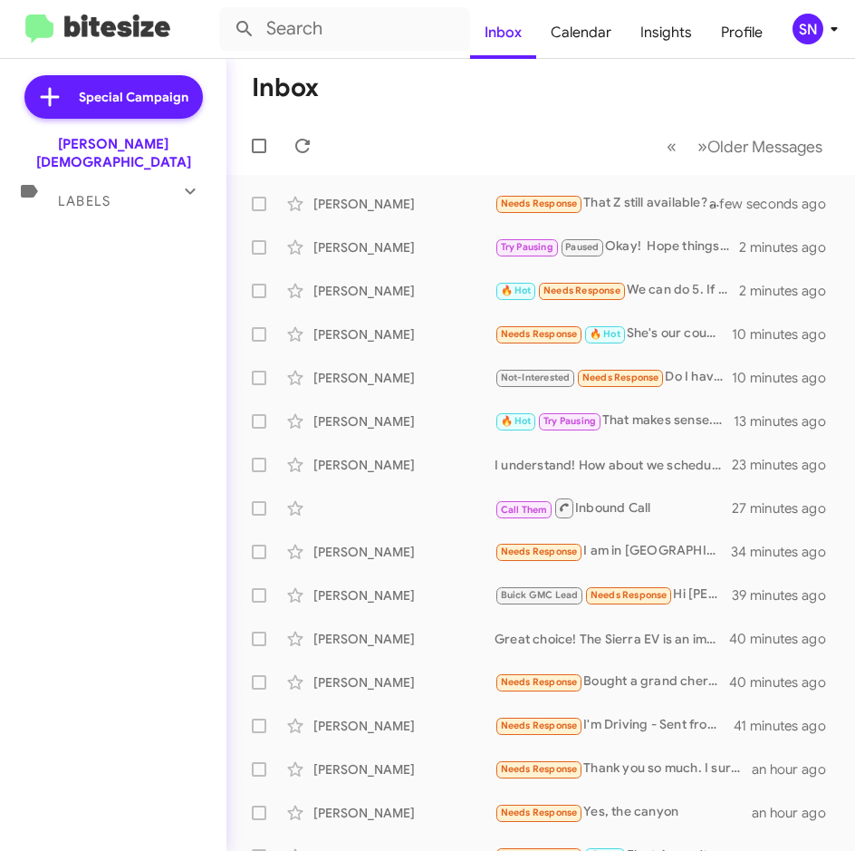
click at [122, 189] on div "Labels" at bounding box center [94, 194] width 161 height 34
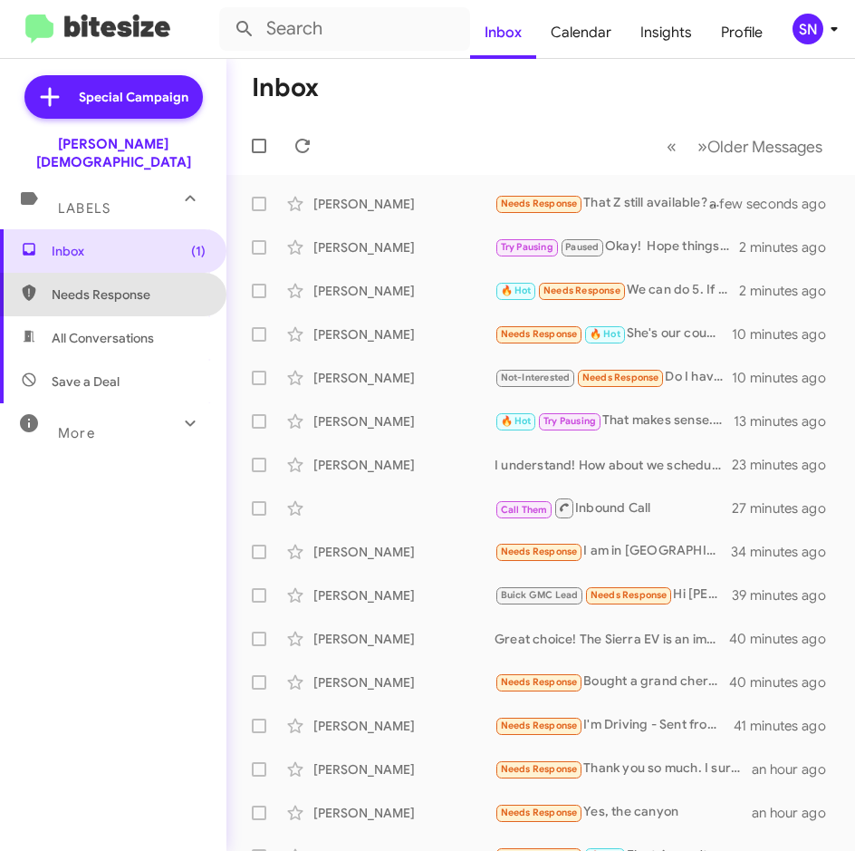
click at [122, 285] on span "Needs Response" at bounding box center [129, 294] width 154 height 18
type input "in:needs-response"
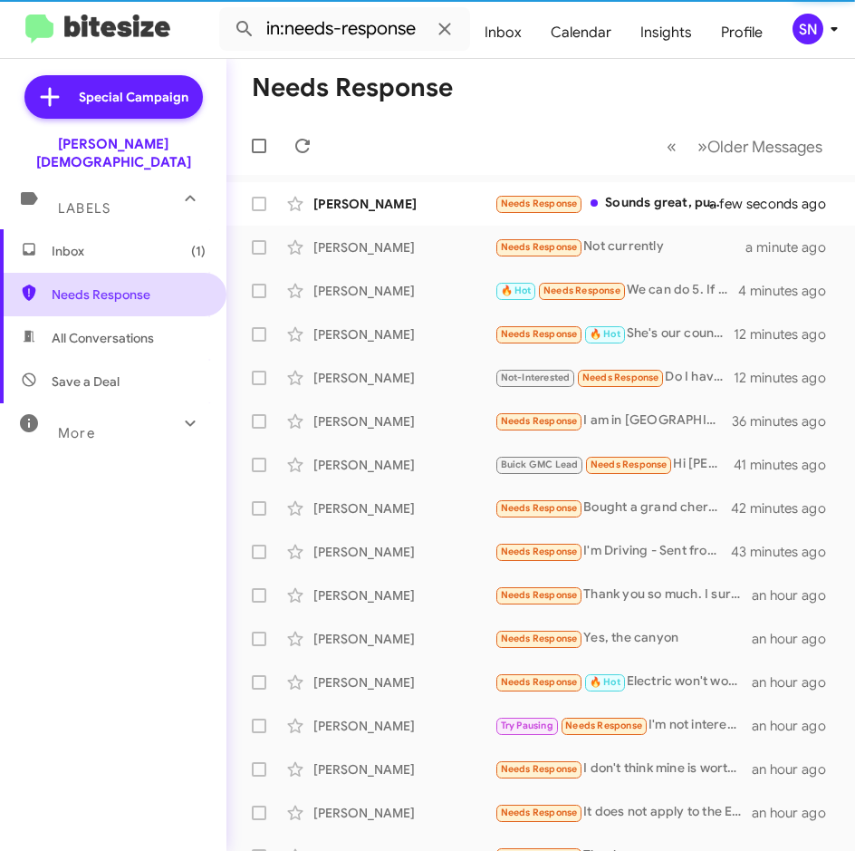
click at [120, 286] on span "Needs Response" at bounding box center [113, 294] width 227 height 43
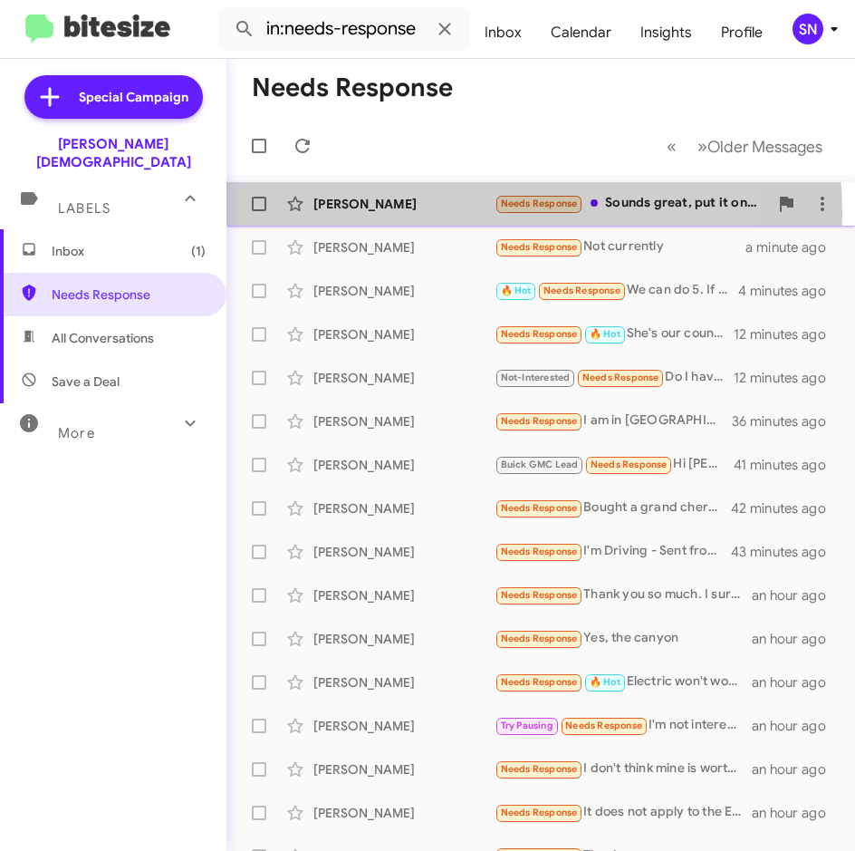
click at [339, 215] on div "[PERSON_NAME] Needs Response Sounds great, put it on [PERSON_NAME]'s tab. a few…" at bounding box center [541, 204] width 600 height 36
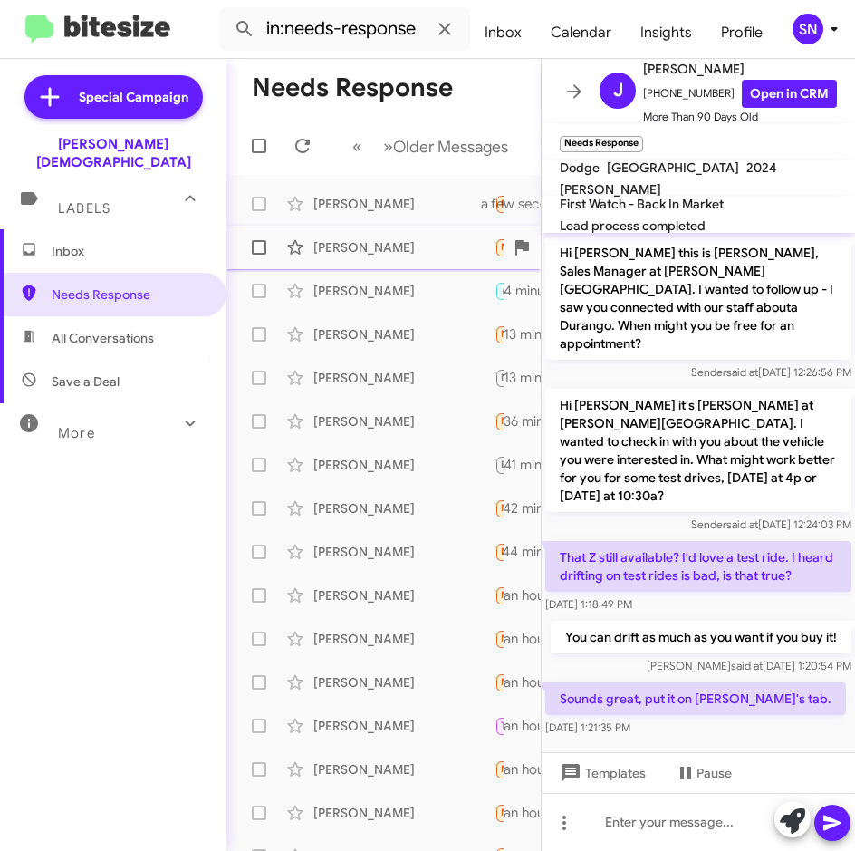
click at [369, 253] on div "[PERSON_NAME]" at bounding box center [404, 247] width 181 height 18
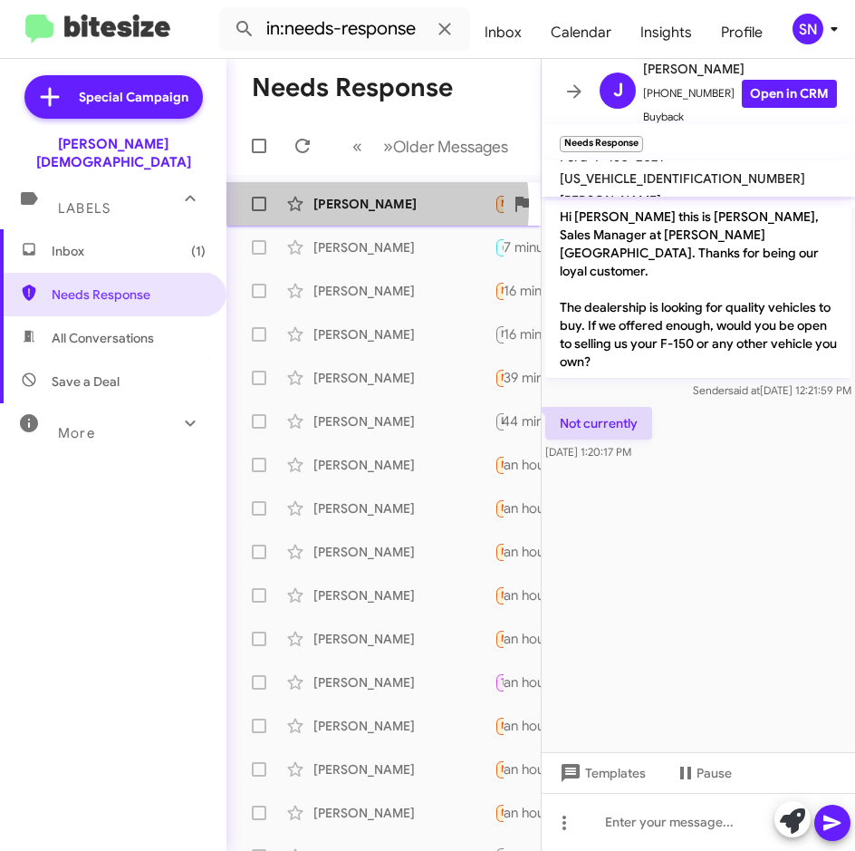
click at [333, 205] on div "[PERSON_NAME]" at bounding box center [404, 204] width 181 height 18
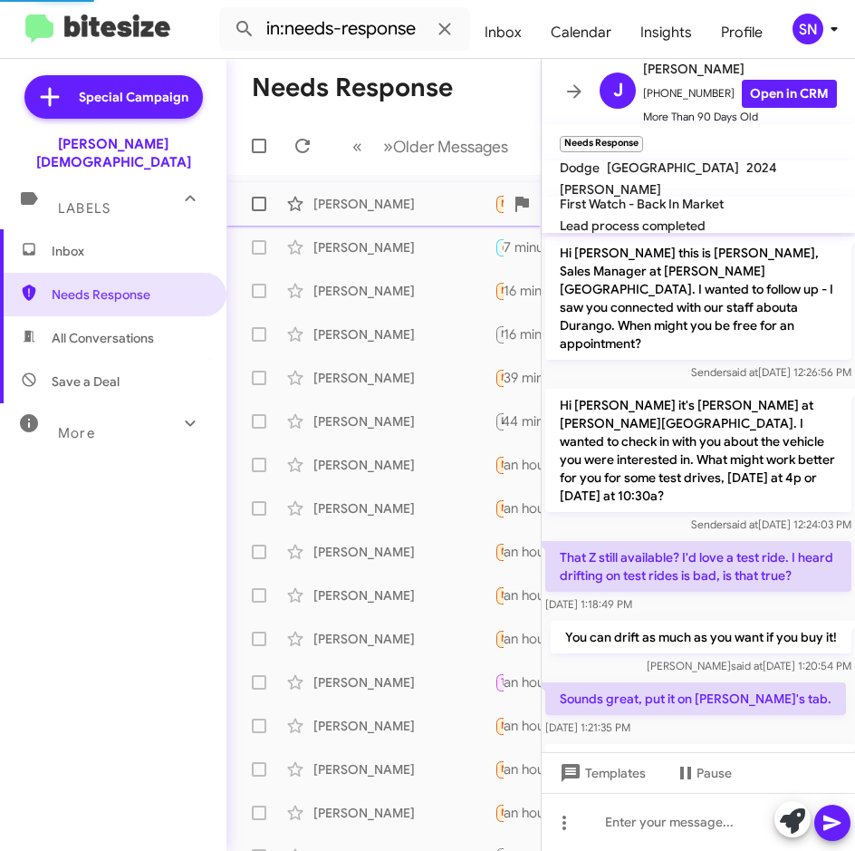
scroll to position [216, 0]
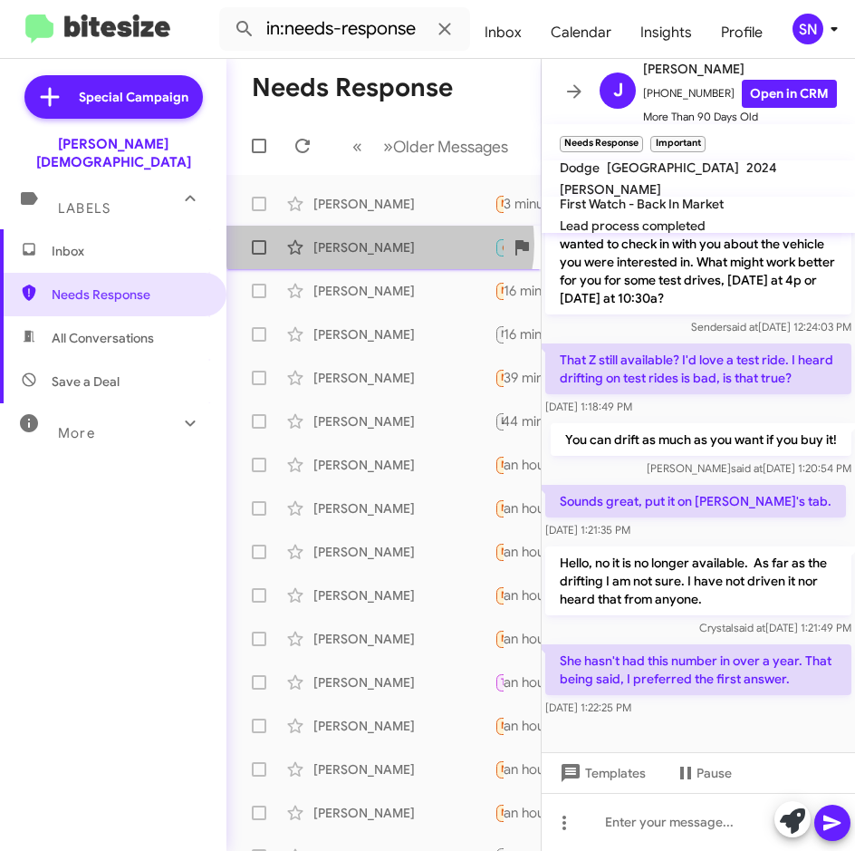
click at [380, 244] on div "[PERSON_NAME]" at bounding box center [404, 247] width 181 height 18
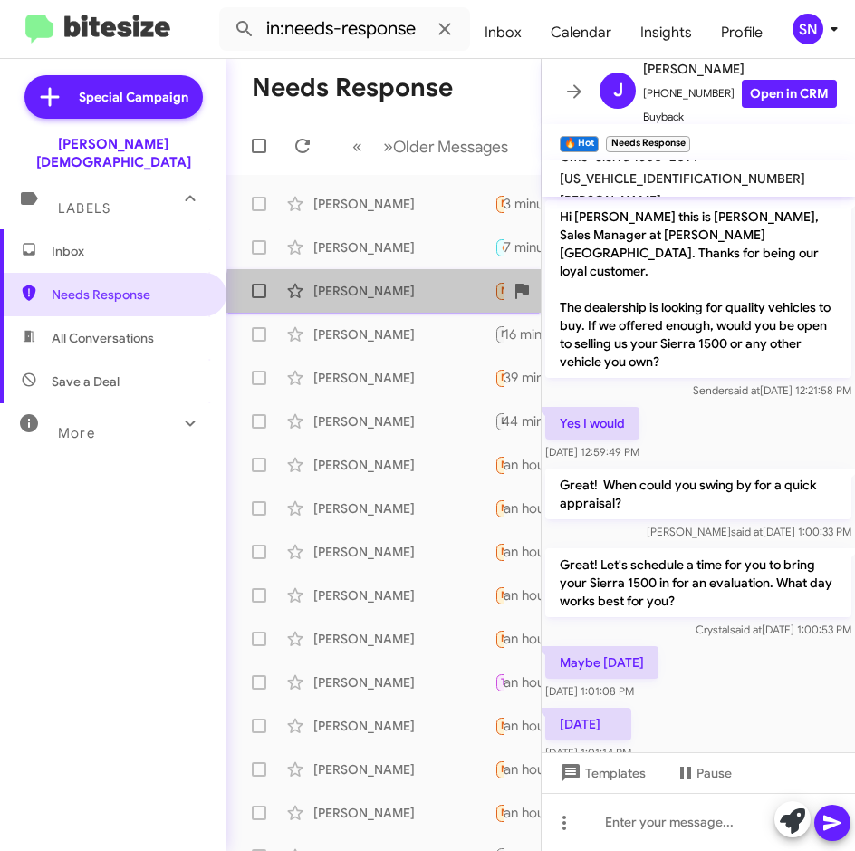
click at [389, 296] on div "[PERSON_NAME]" at bounding box center [404, 291] width 181 height 18
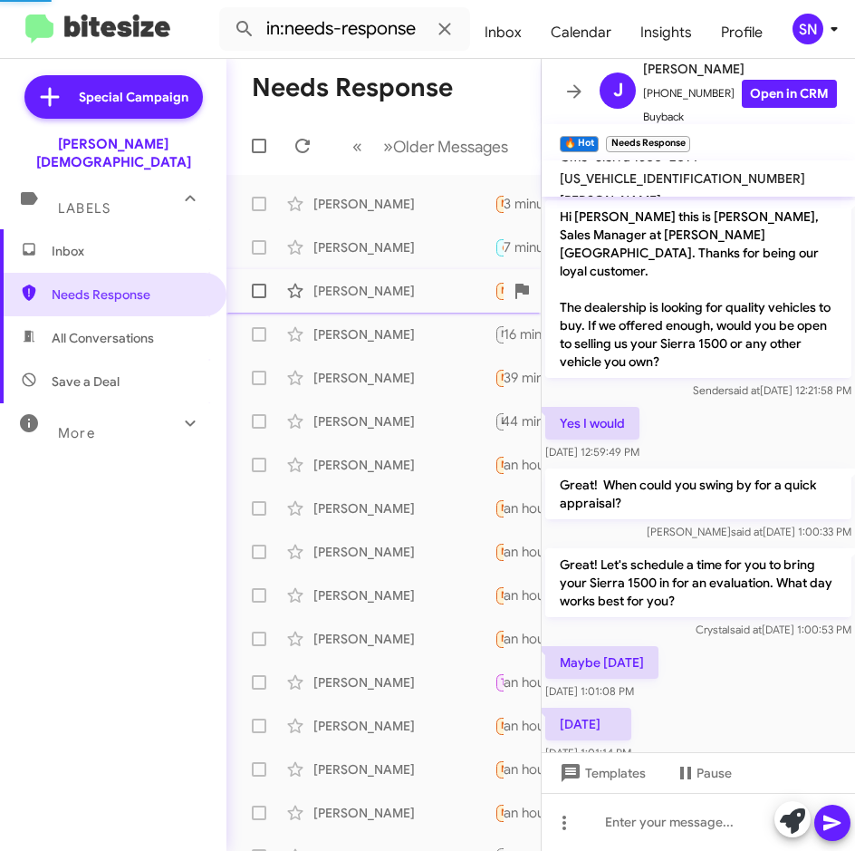
scroll to position [288, 0]
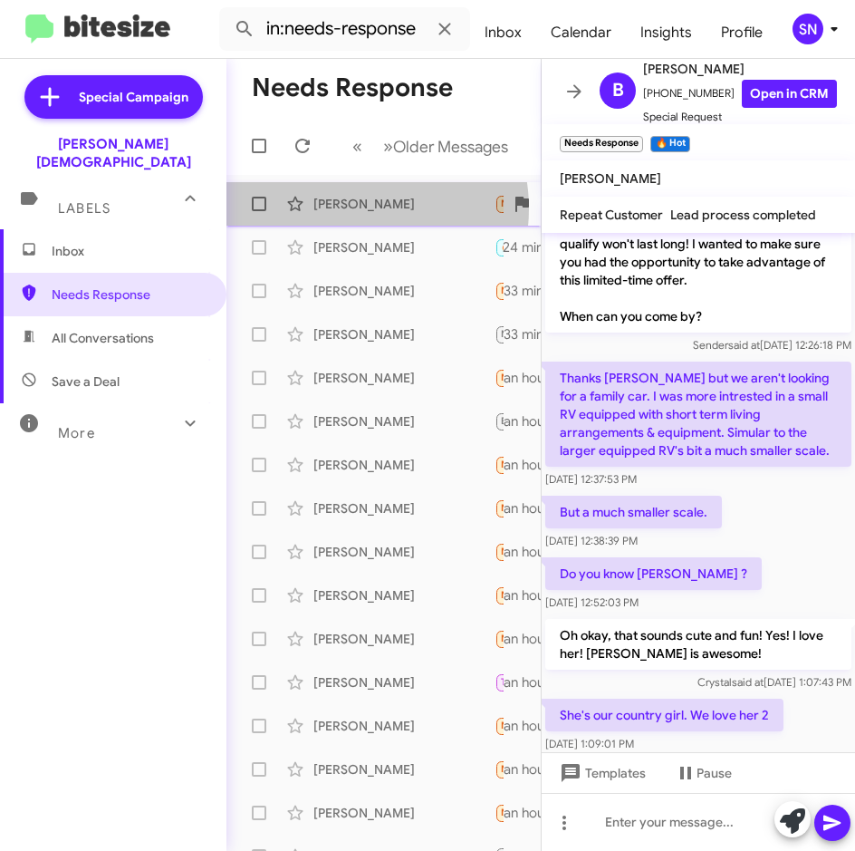
click at [346, 208] on div "[PERSON_NAME]" at bounding box center [404, 204] width 181 height 18
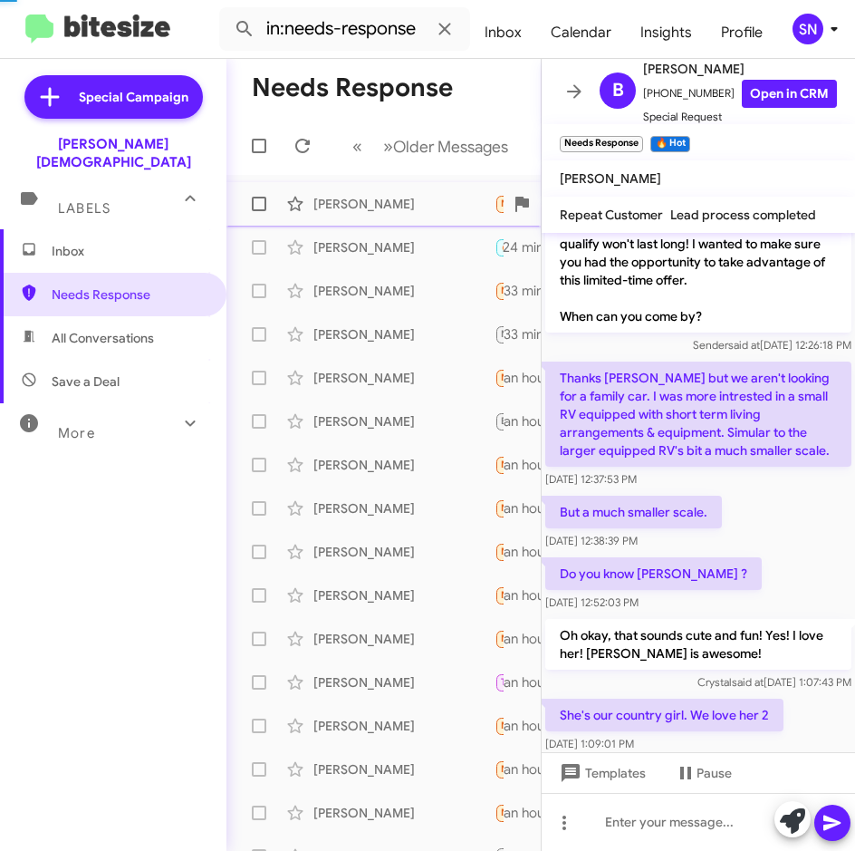
scroll to position [216, 0]
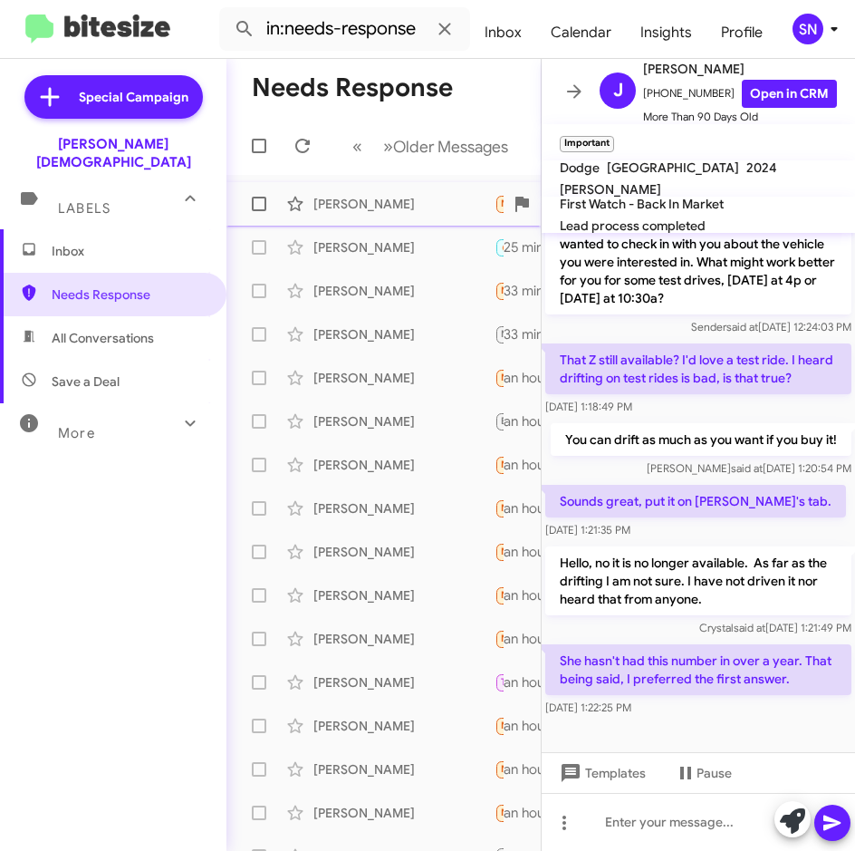
click at [381, 212] on div "[PERSON_NAME]" at bounding box center [404, 204] width 181 height 18
click at [362, 259] on div "[PERSON_NAME] 🔥 Hot Needs Response We can do 5. If I can come earlier will that…" at bounding box center [383, 247] width 285 height 36
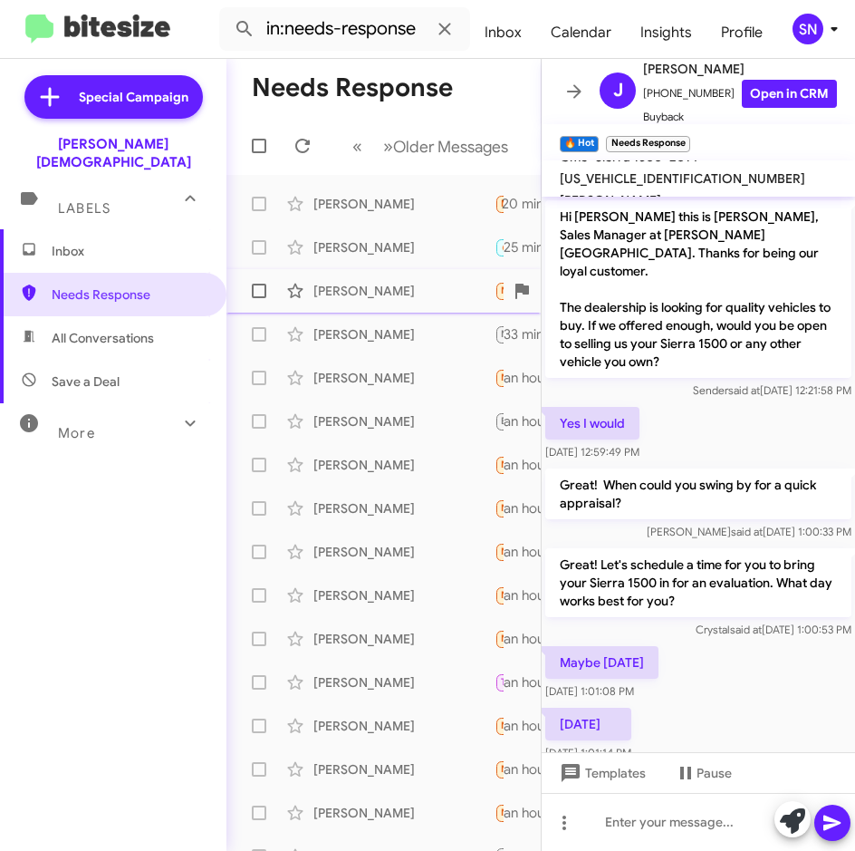
click at [362, 290] on div "[PERSON_NAME]" at bounding box center [404, 291] width 181 height 18
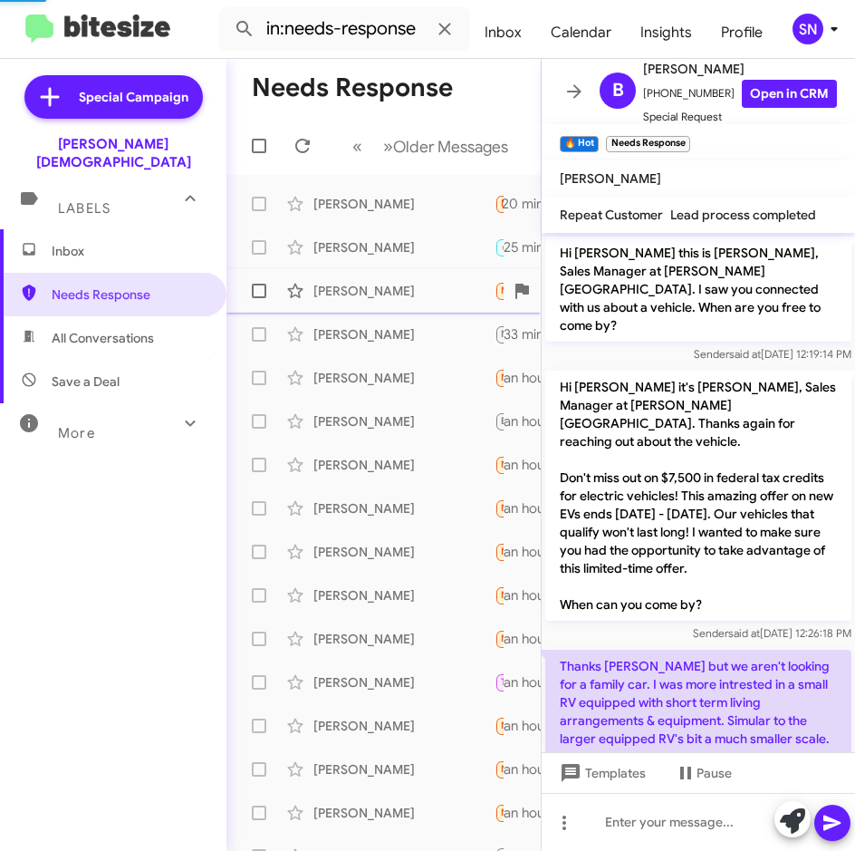
scroll to position [324, 0]
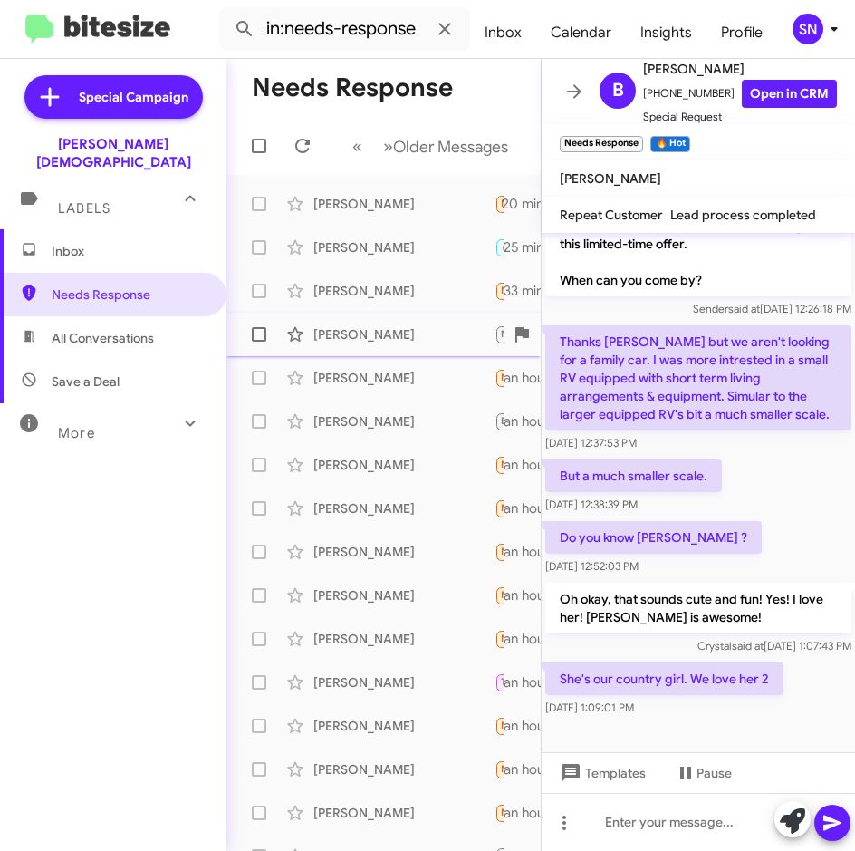
click at [353, 337] on div "[PERSON_NAME]" at bounding box center [404, 334] width 181 height 18
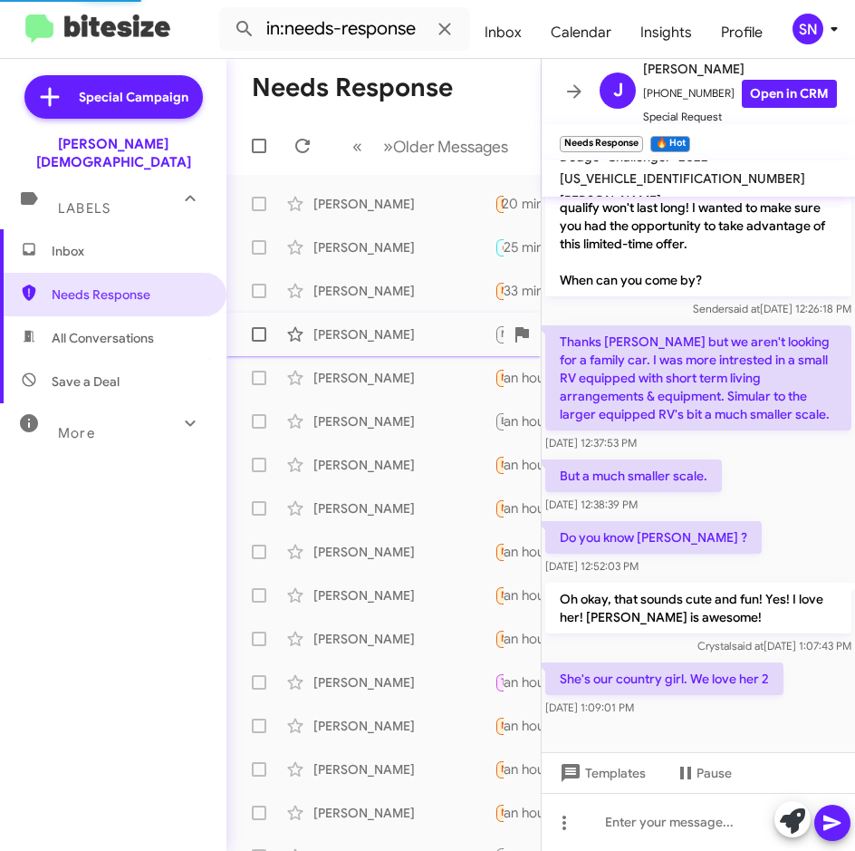
scroll to position [97, 0]
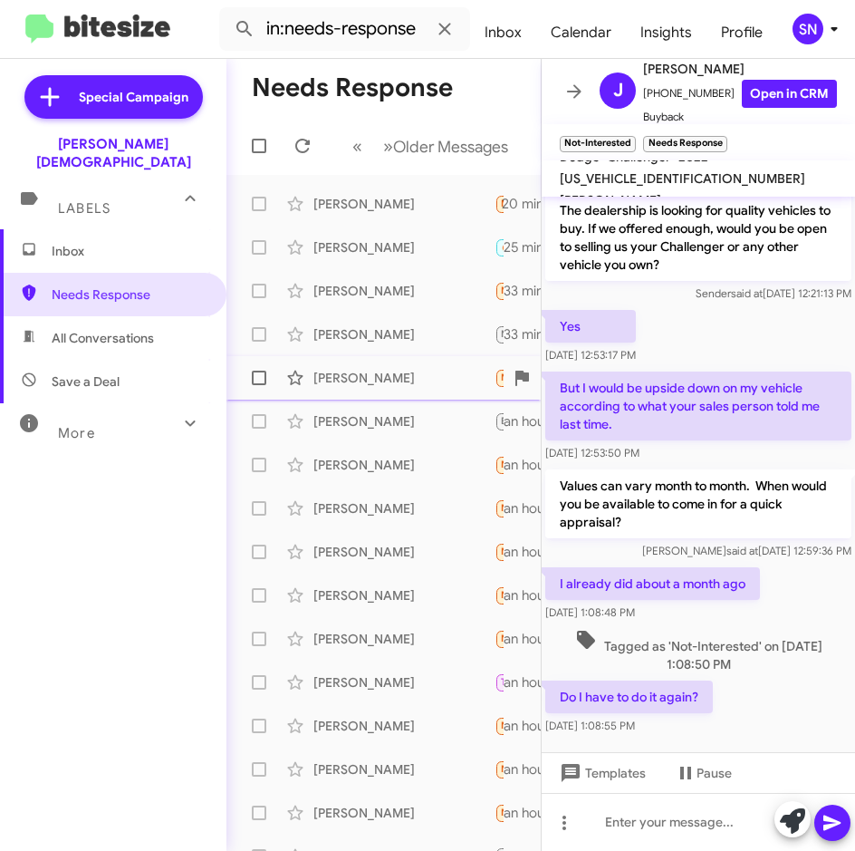
click at [372, 371] on div "[PERSON_NAME]" at bounding box center [404, 378] width 181 height 18
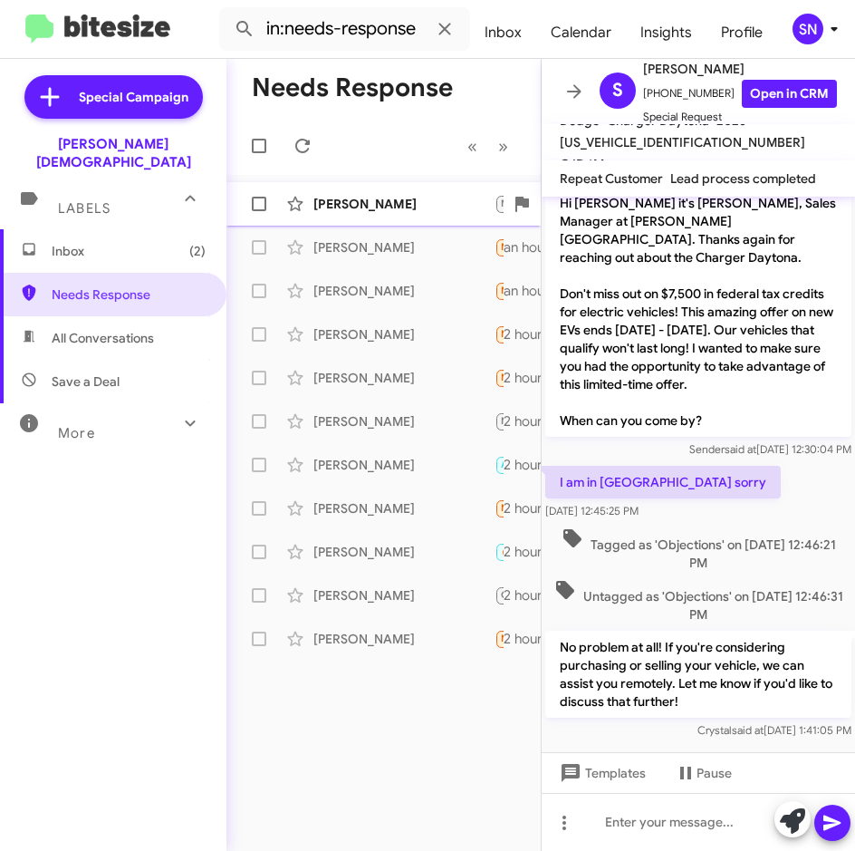
click at [377, 200] on div "[PERSON_NAME]" at bounding box center [404, 204] width 181 height 18
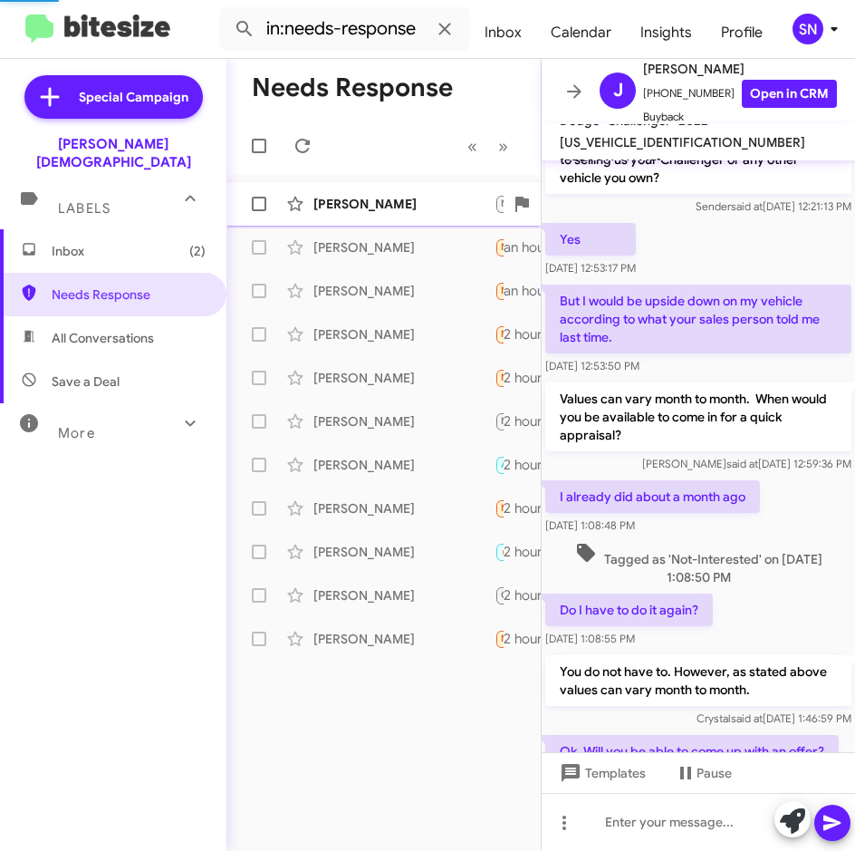
scroll to position [366, 0]
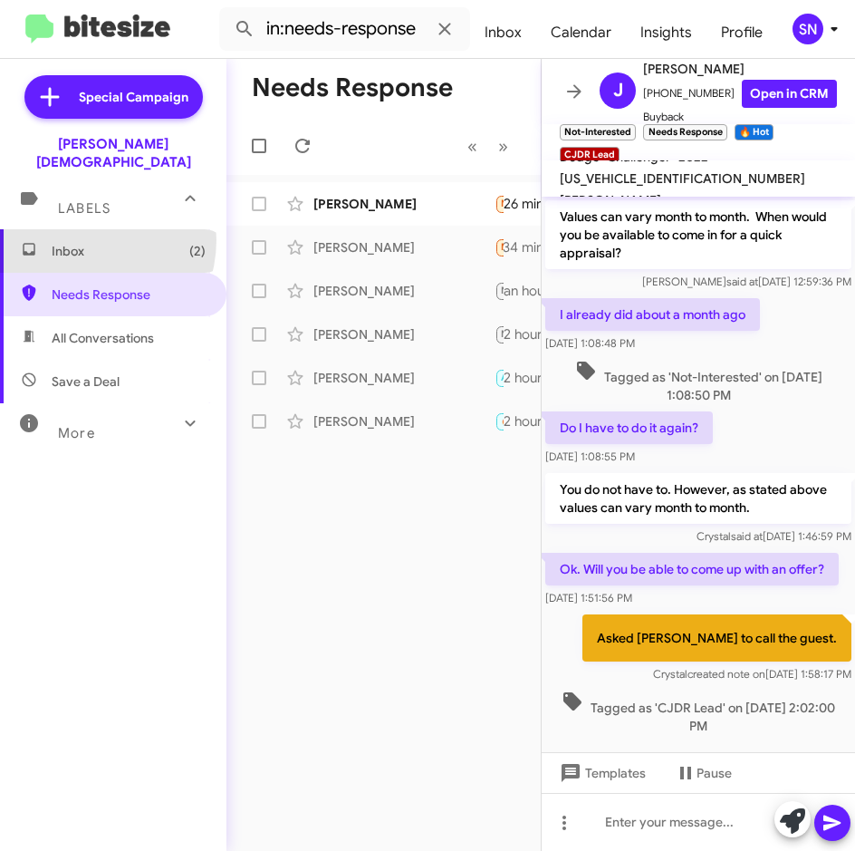
click at [83, 229] on span "Inbox (2)" at bounding box center [113, 250] width 227 height 43
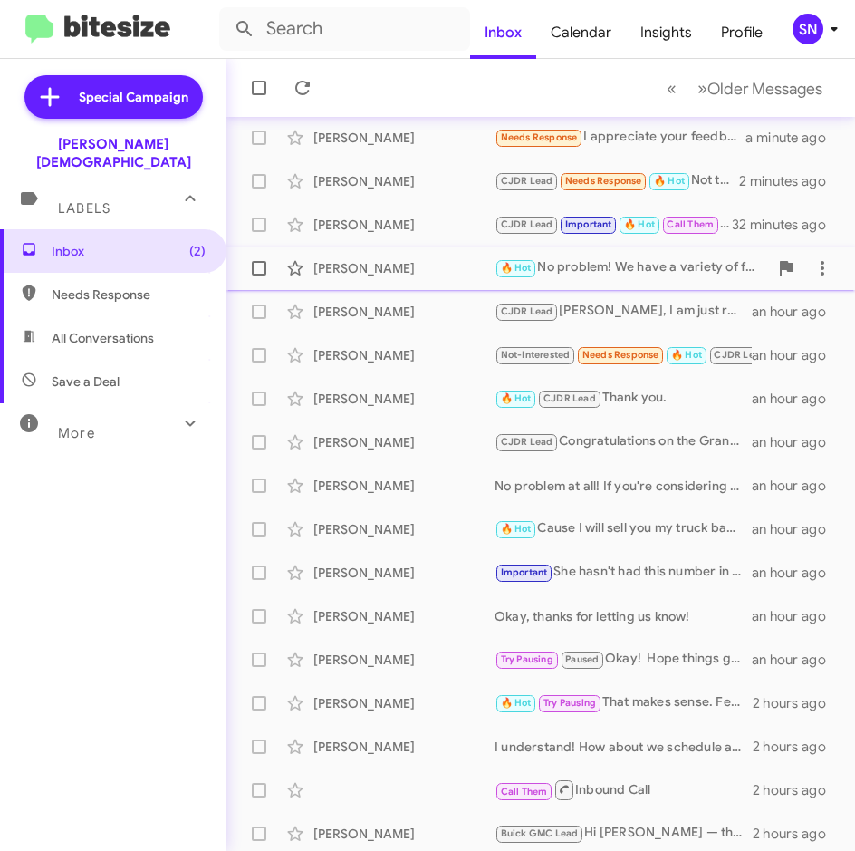
scroll to position [201, 0]
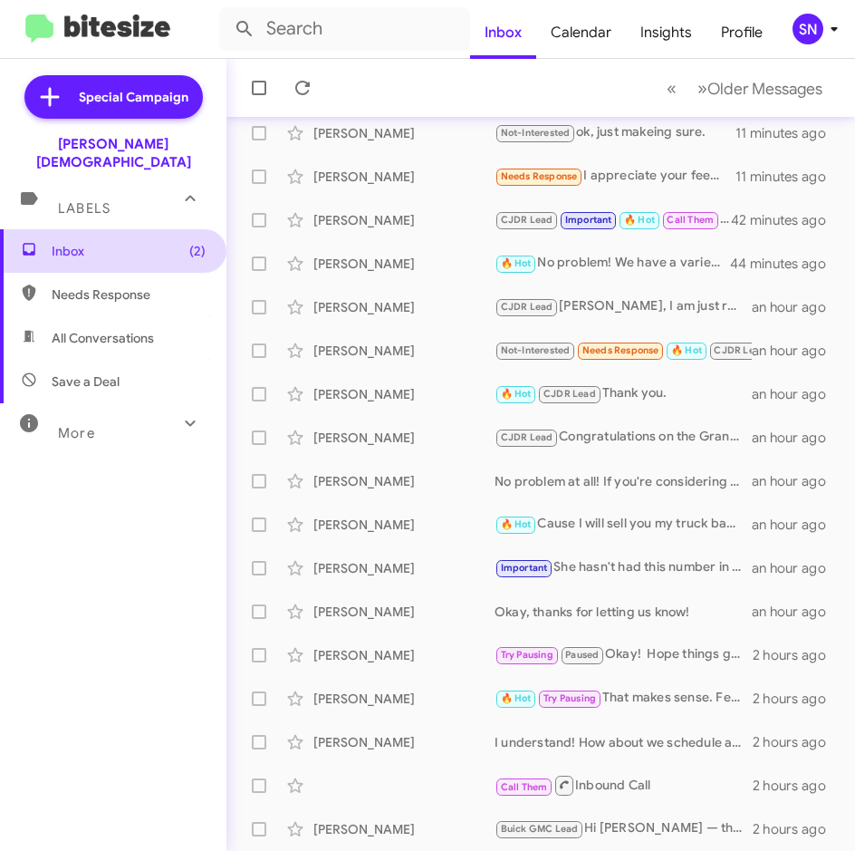
click at [116, 242] on span "Inbox (2)" at bounding box center [129, 251] width 154 height 18
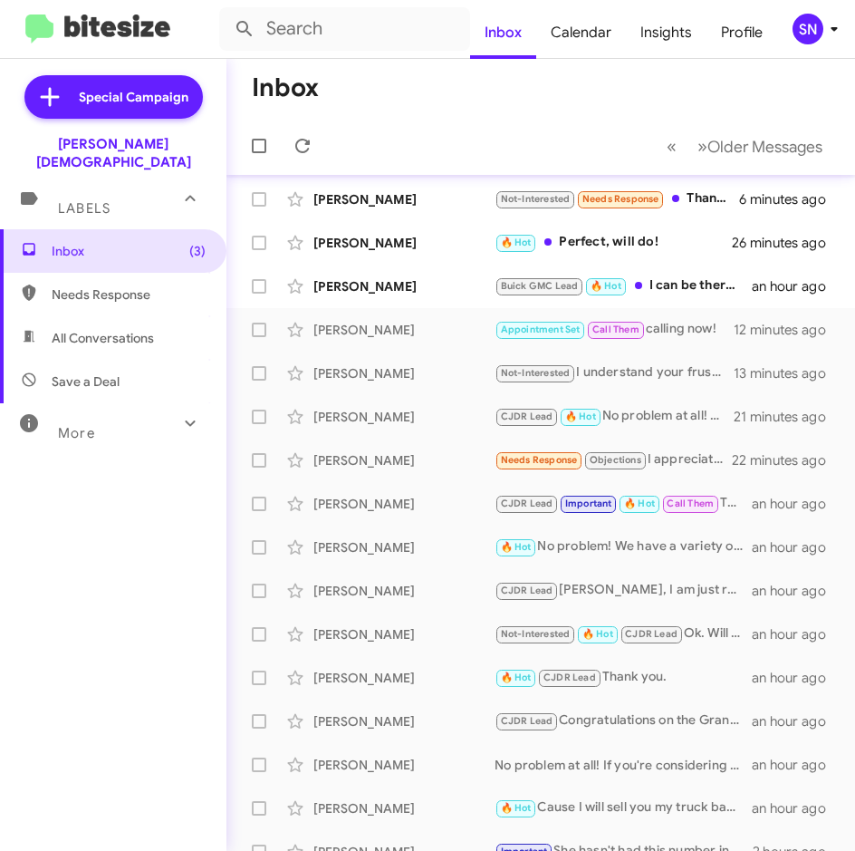
scroll to position [0, 0]
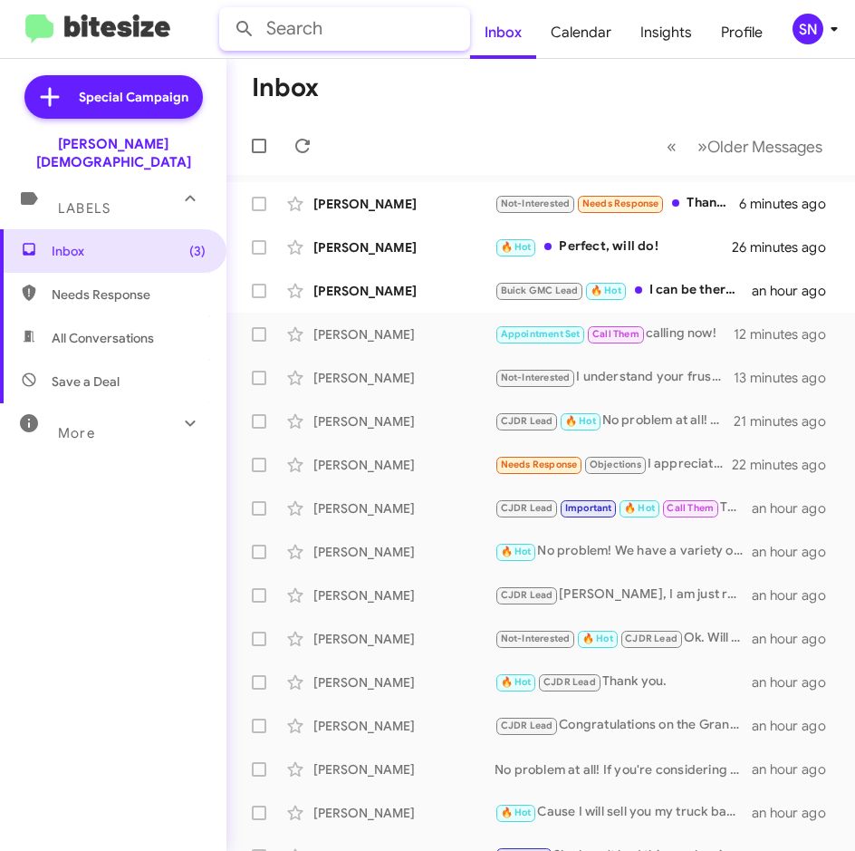
click at [333, 22] on input "text" at bounding box center [344, 28] width 251 height 43
type input "7862816541"
click at [227, 11] on button at bounding box center [245, 29] width 36 height 36
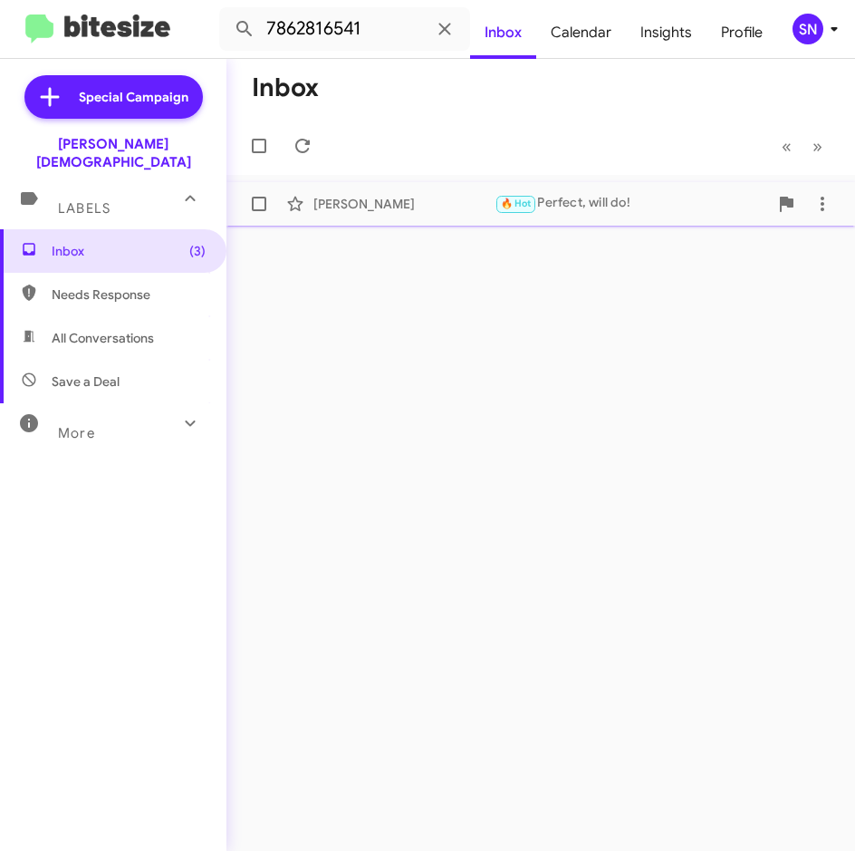
click at [372, 217] on div "[PERSON_NAME] 🔥 Hot Perfect, will do! 27 minutes ago" at bounding box center [541, 204] width 600 height 36
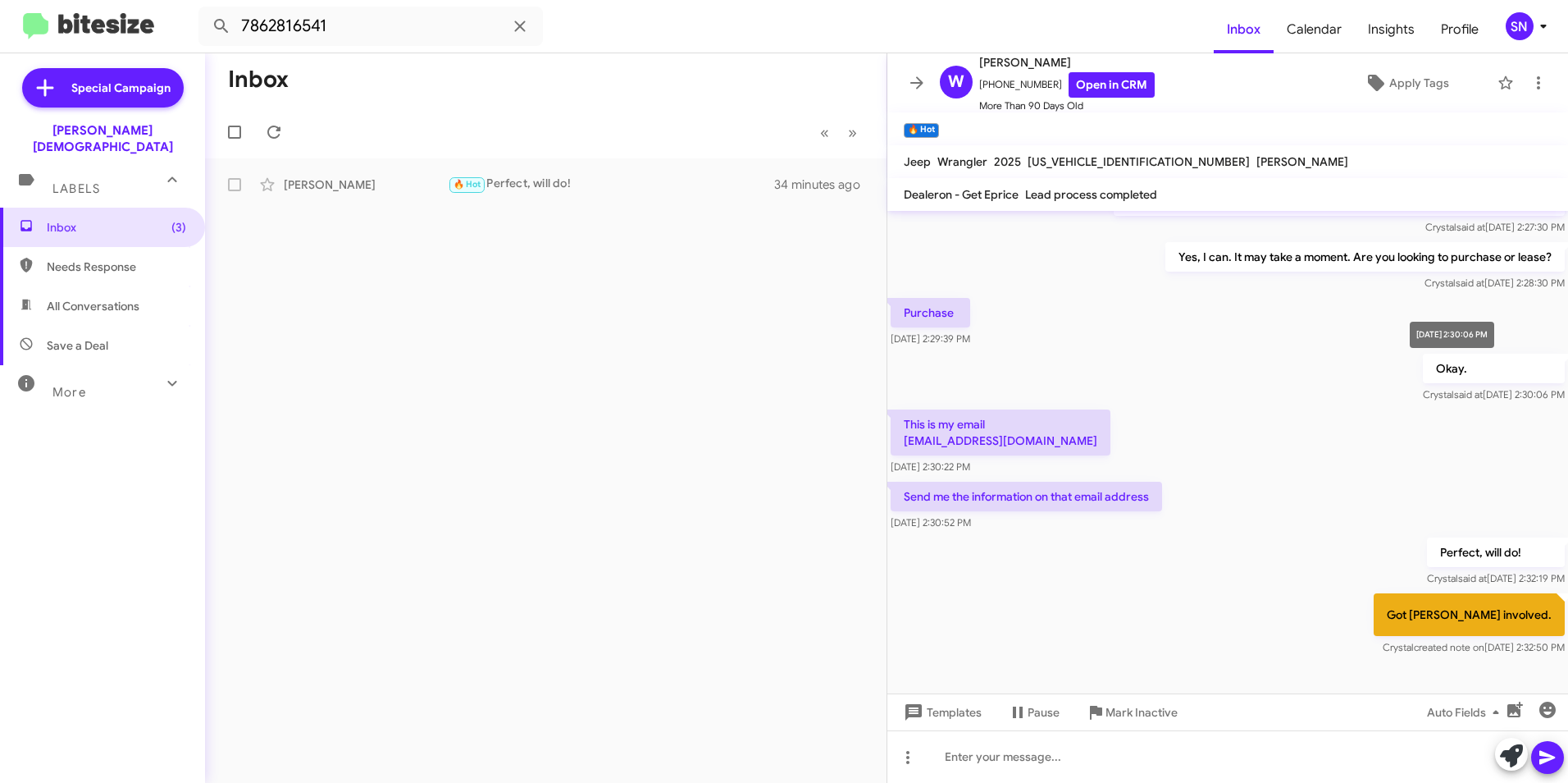
scroll to position [854, 0]
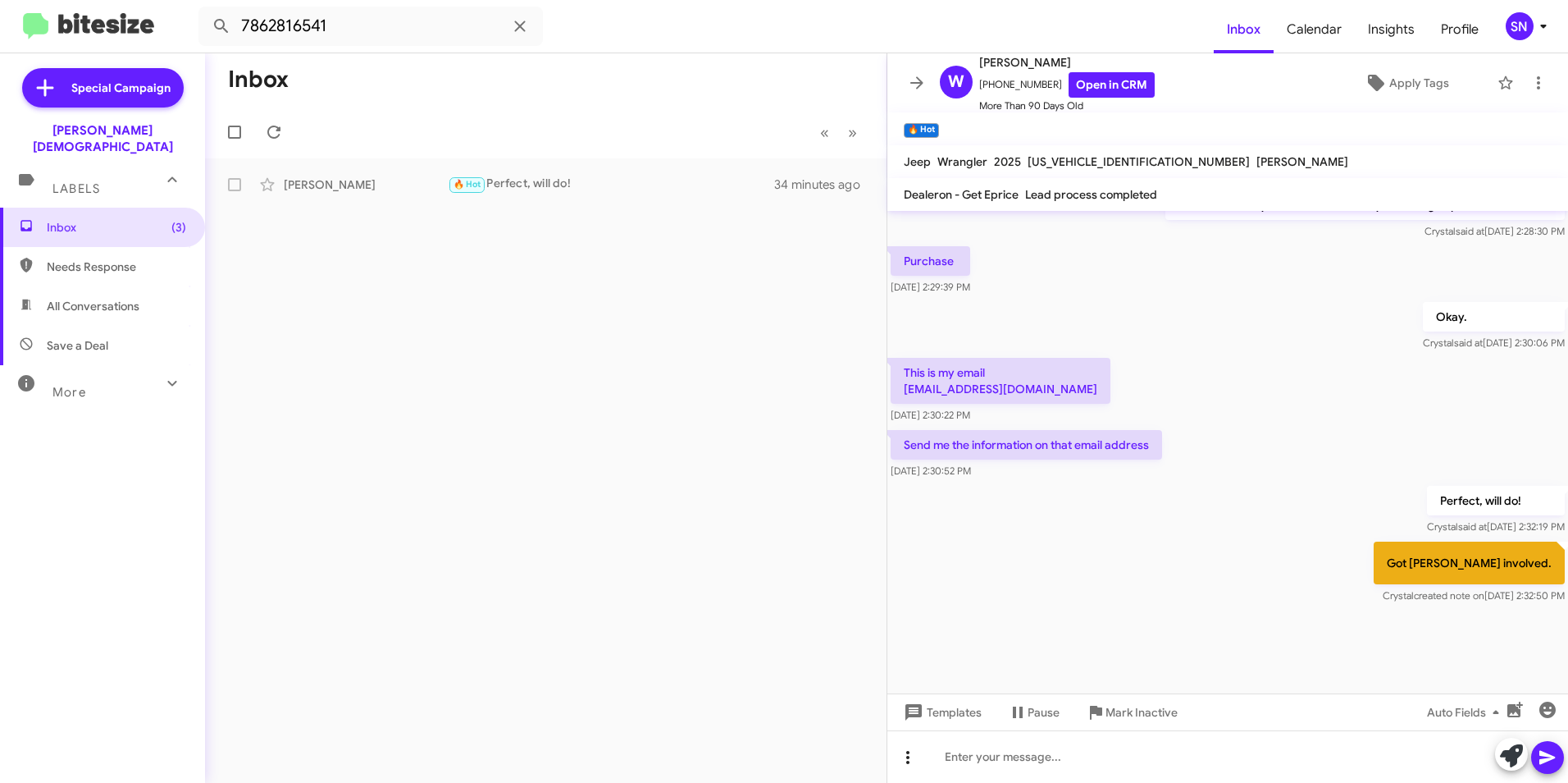
click at [774, 759] on icon at bounding box center [908, 758] width 20 height 20
click at [774, 709] on button "note" at bounding box center [942, 714] width 101 height 39
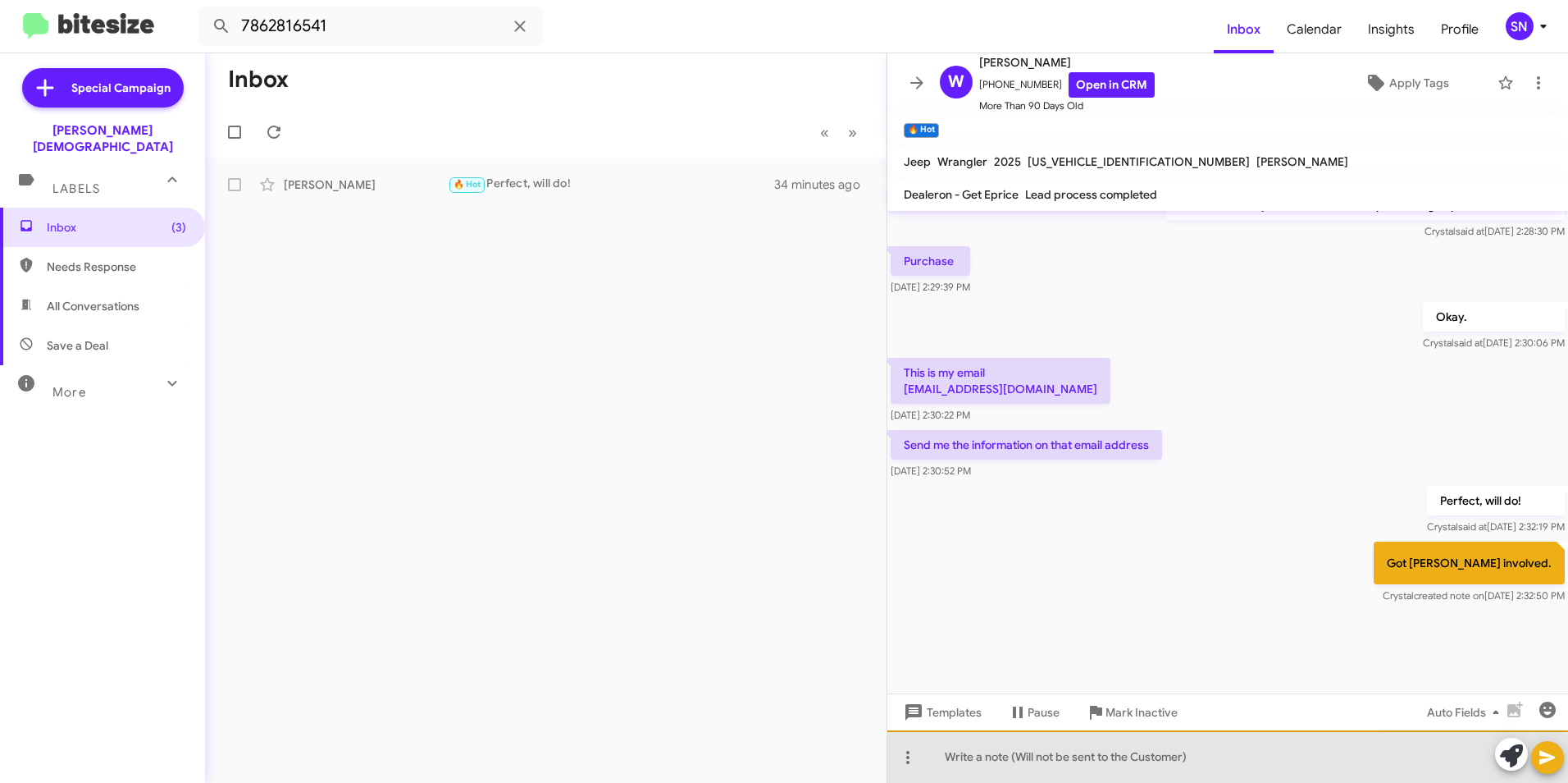
click at [774, 766] on div at bounding box center [1227, 757] width 680 height 53
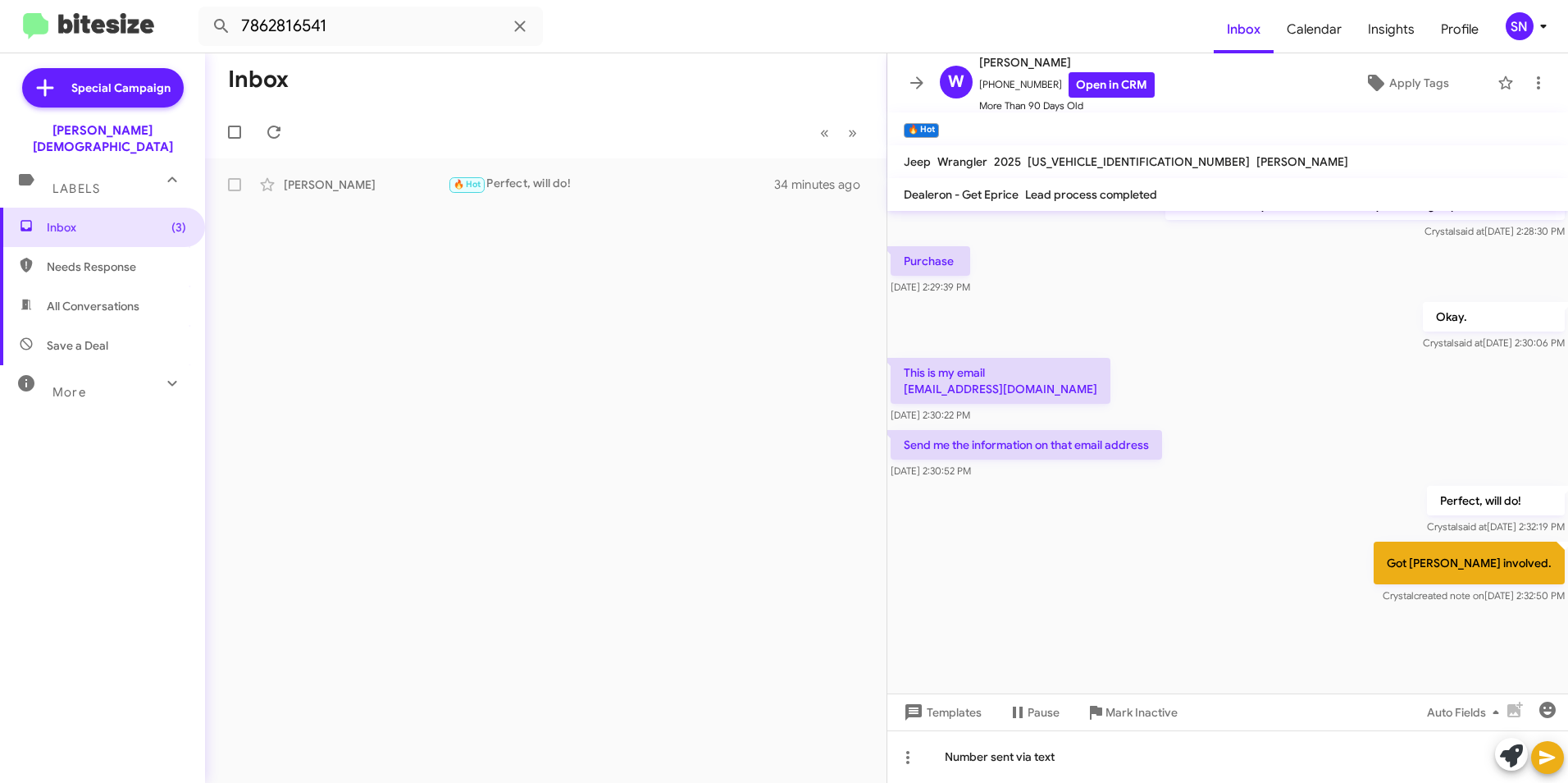
click at [774, 751] on icon at bounding box center [1547, 758] width 20 height 20
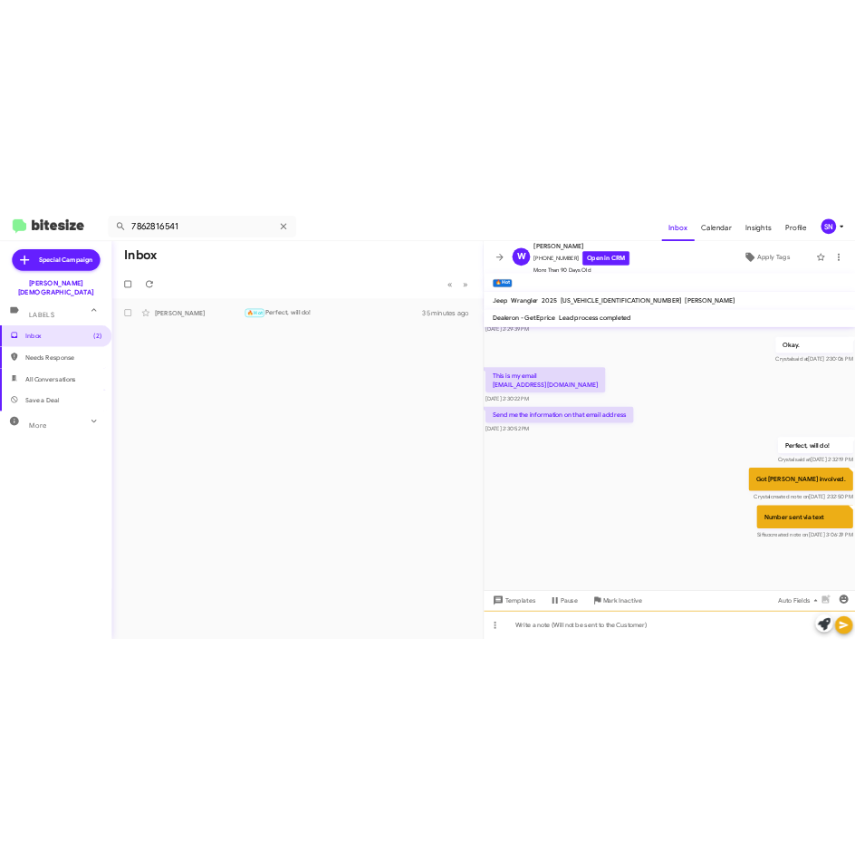
scroll to position [1332, 0]
